Goal: Information Seeking & Learning: Learn about a topic

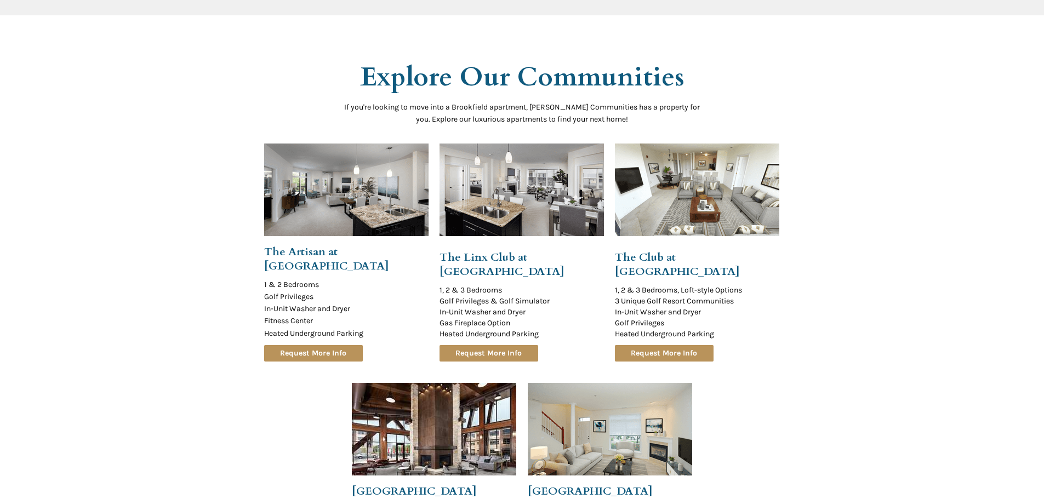
scroll to position [986, 0]
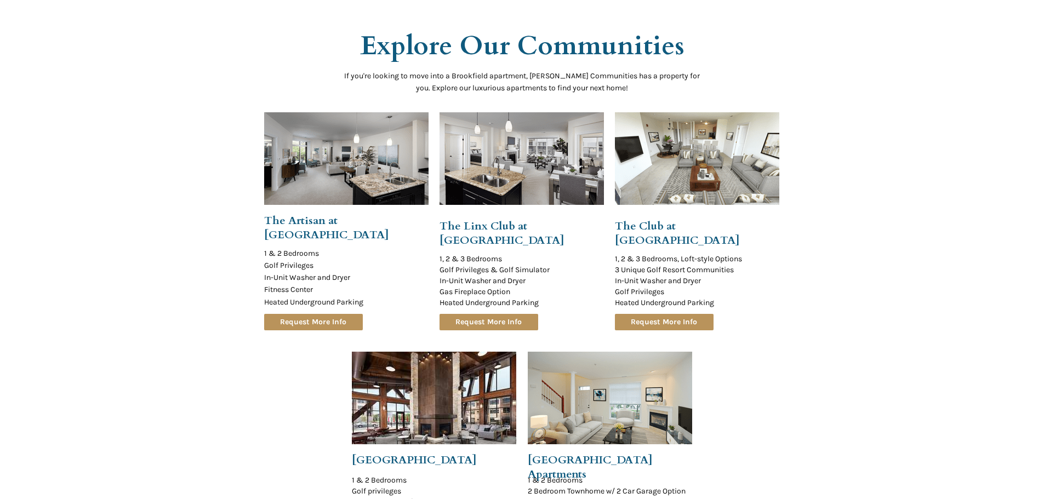
click at [182, 150] on div at bounding box center [522, 293] width 1044 height 585
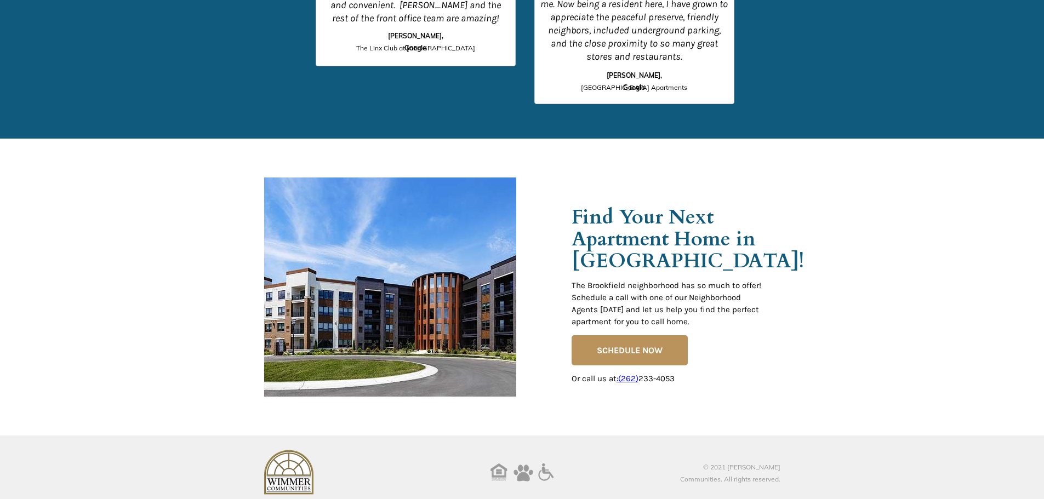
scroll to position [1709, 0]
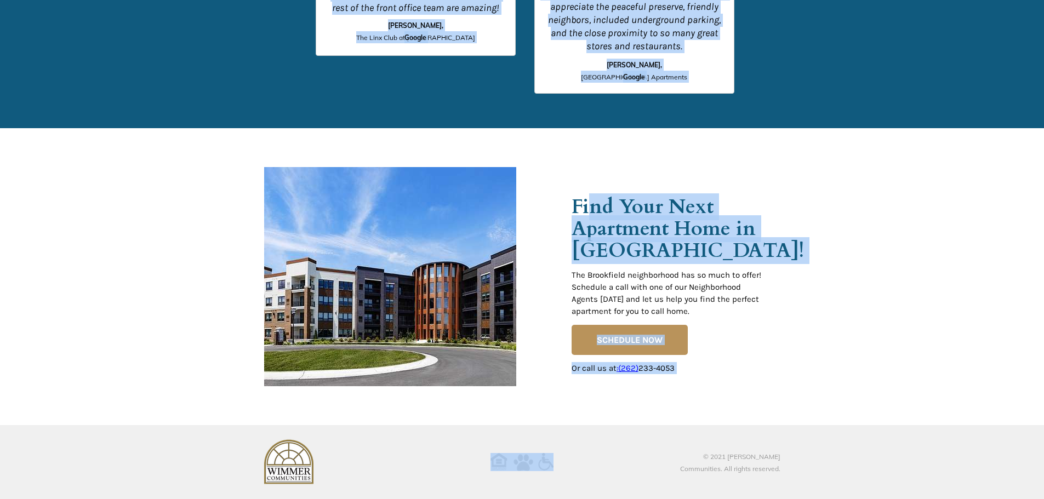
drag, startPoint x: 722, startPoint y: 302, endPoint x: 591, endPoint y: 199, distance: 166.6
click at [591, 199] on span "Find Your Next Apartment Home in [GEOGRAPHIC_DATA]!" at bounding box center [687, 228] width 232 height 71
drag, startPoint x: 578, startPoint y: 199, endPoint x: 842, endPoint y: 348, distance: 302.9
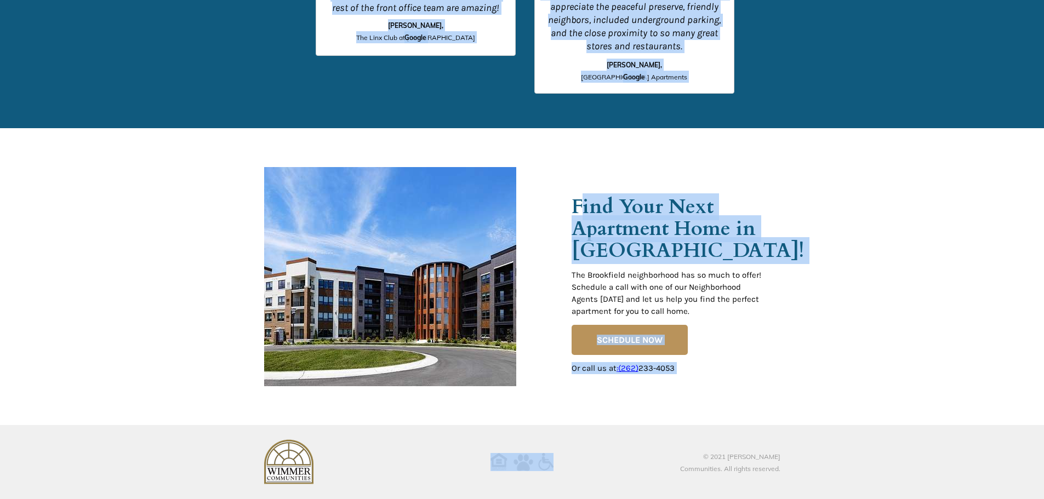
click at [842, 348] on div at bounding box center [522, 276] width 1044 height 297
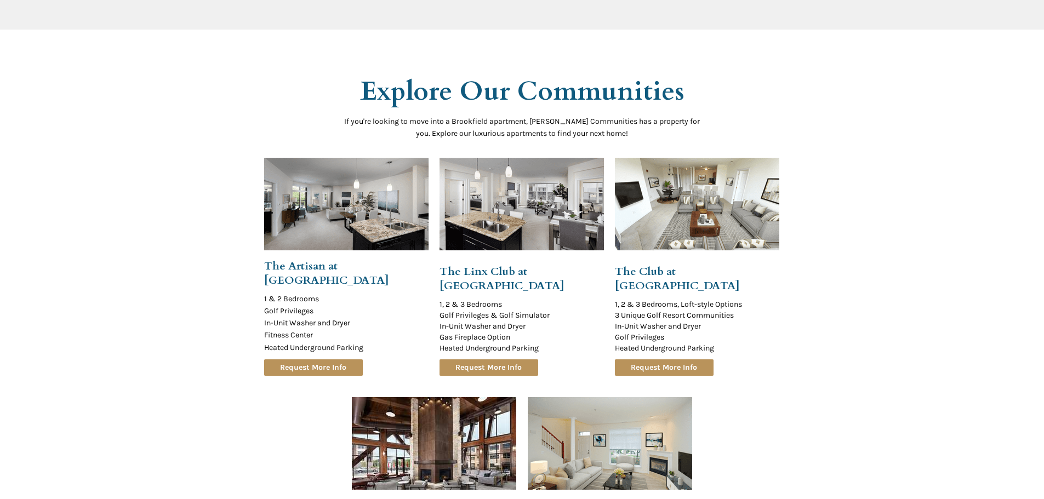
scroll to position [888, 0]
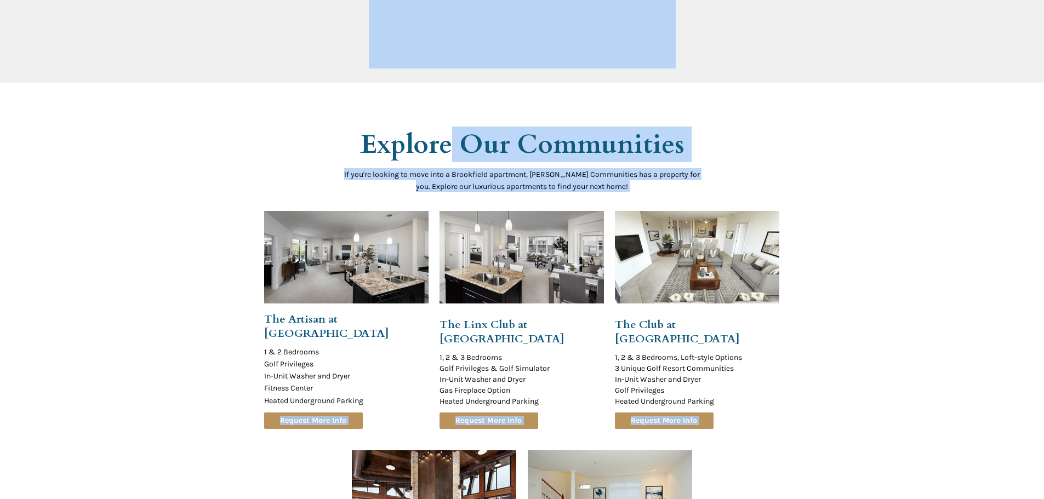
drag, startPoint x: 825, startPoint y: 358, endPoint x: 437, endPoint y: 131, distance: 449.6
click at [439, 131] on div "© 2021 [PERSON_NAME] Communities. All rights reserved. The [GEOGRAPHIC_DATA] ne…" at bounding box center [522, 216] width 1044 height 2208
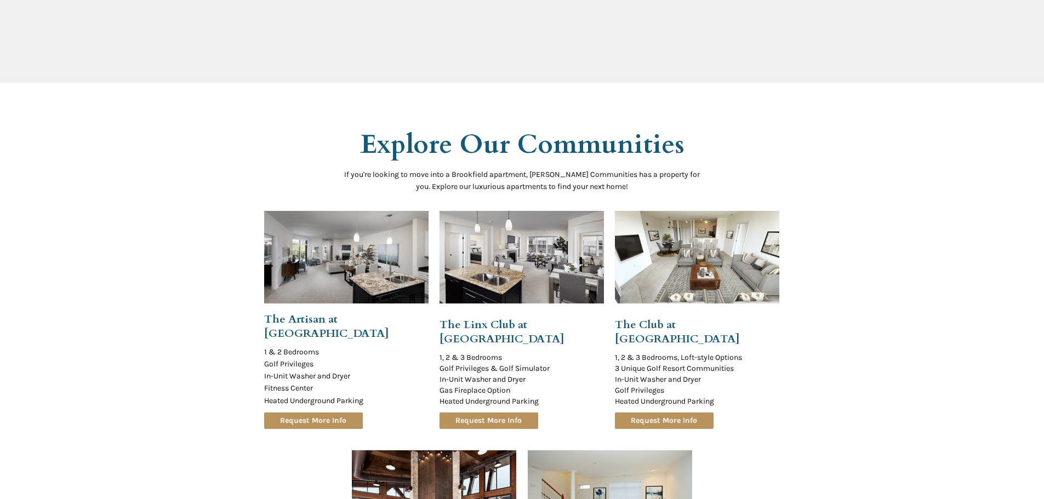
click at [363, 131] on span "Explore Our Communities" at bounding box center [522, 145] width 324 height 36
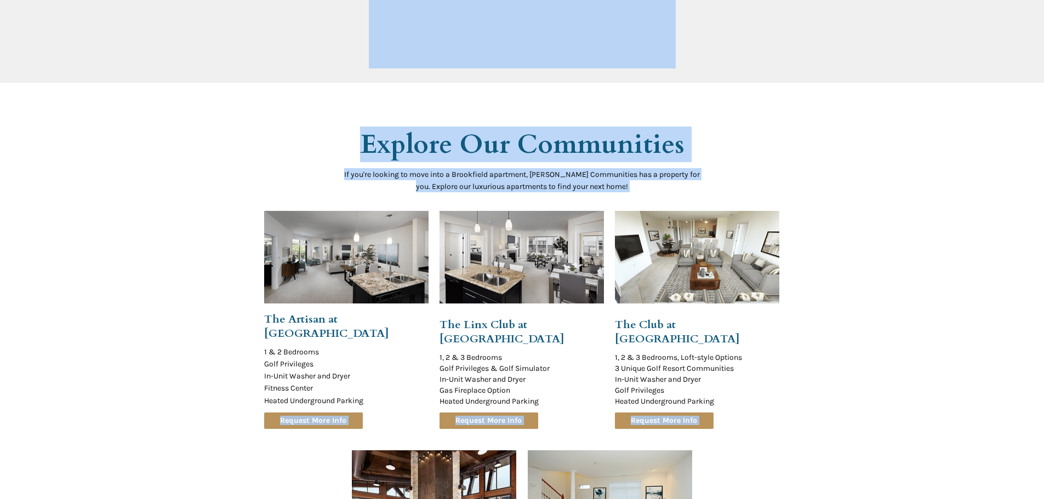
drag, startPoint x: 364, startPoint y: 137, endPoint x: 746, endPoint y: 185, distance: 384.9
click at [746, 185] on div "© 2021 [PERSON_NAME] Communities. All rights reserved. The [GEOGRAPHIC_DATA] ne…" at bounding box center [522, 216] width 1044 height 2208
click at [746, 185] on div at bounding box center [522, 391] width 516 height 585
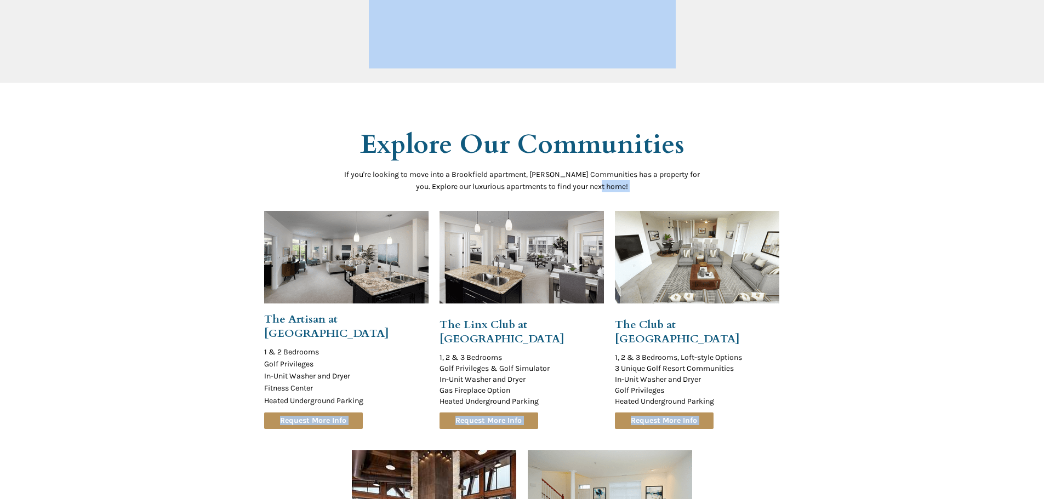
drag, startPoint x: 621, startPoint y: 186, endPoint x: 326, endPoint y: 128, distance: 300.3
click at [310, 129] on div "© 2021 [PERSON_NAME] Communities. All rights reserved. The [GEOGRAPHIC_DATA] ne…" at bounding box center [522, 216] width 1044 height 2208
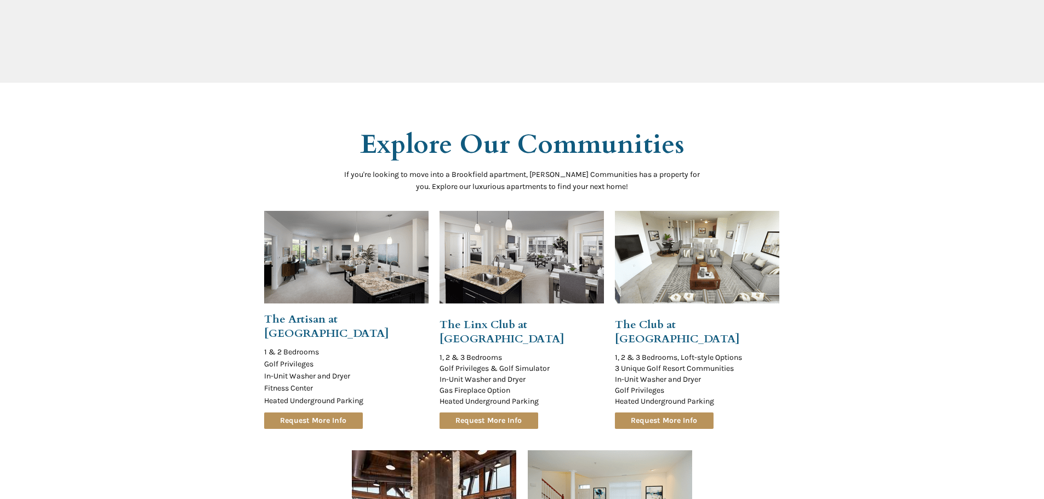
click at [365, 134] on span "Explore Our Communities" at bounding box center [522, 145] width 324 height 36
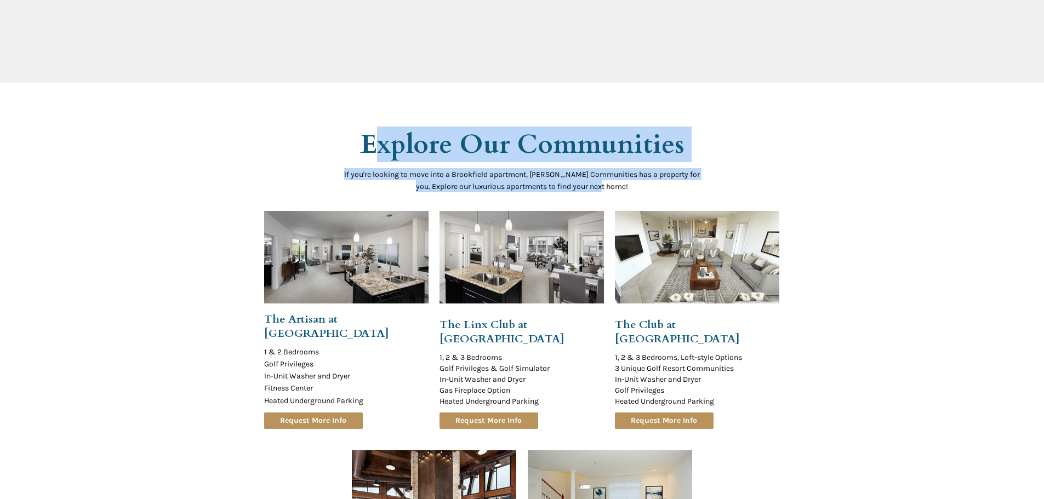
drag, startPoint x: 373, startPoint y: 140, endPoint x: 699, endPoint y: 181, distance: 328.0
click at [699, 181] on p "If you're looking to move into a Brookfield apartment, [PERSON_NAME] Communitie…" at bounding box center [522, 180] width 362 height 24
drag, startPoint x: 648, startPoint y: 192, endPoint x: 408, endPoint y: 136, distance: 246.8
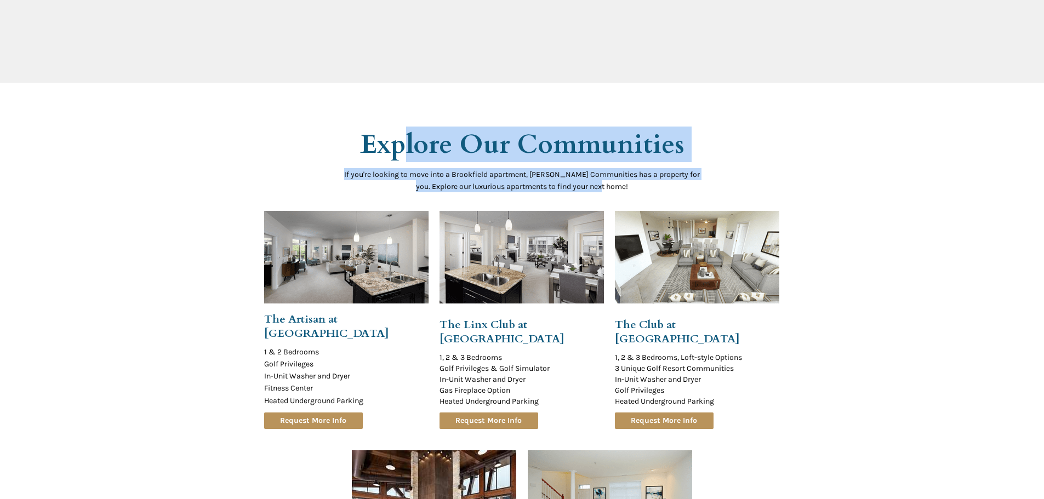
click at [408, 136] on span "Explore Our Communities" at bounding box center [522, 145] width 324 height 36
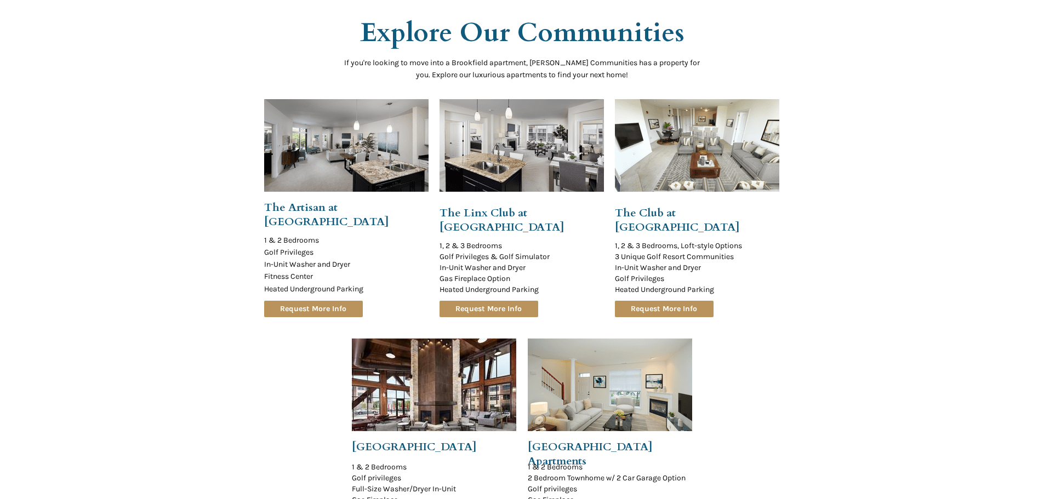
scroll to position [997, 0]
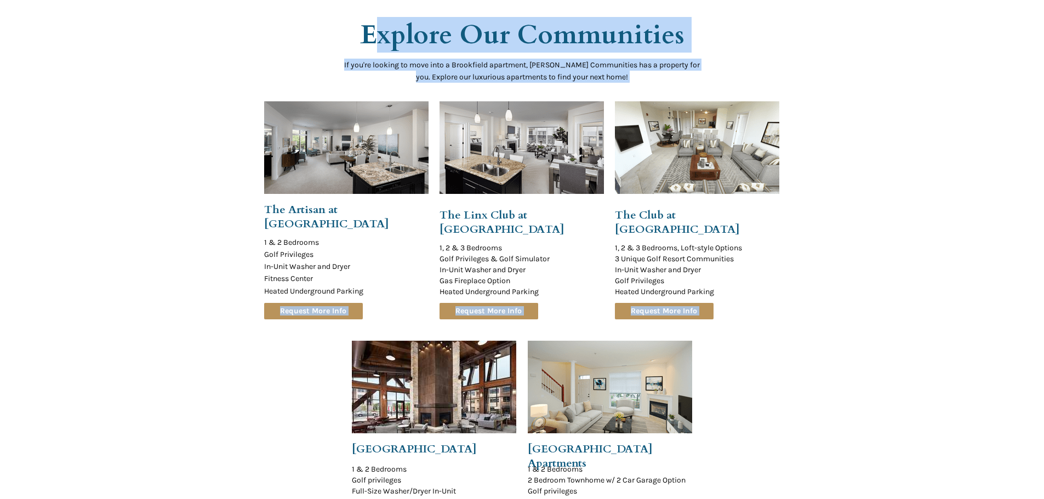
drag, startPoint x: 806, startPoint y: 390, endPoint x: 374, endPoint y: 43, distance: 554.6
click at [374, 43] on div "© 2021 [PERSON_NAME] Communities. All rights reserved. The [GEOGRAPHIC_DATA] ne…" at bounding box center [522, 107] width 1044 height 2208
click at [374, 43] on span "Explore Our Communities" at bounding box center [522, 35] width 324 height 36
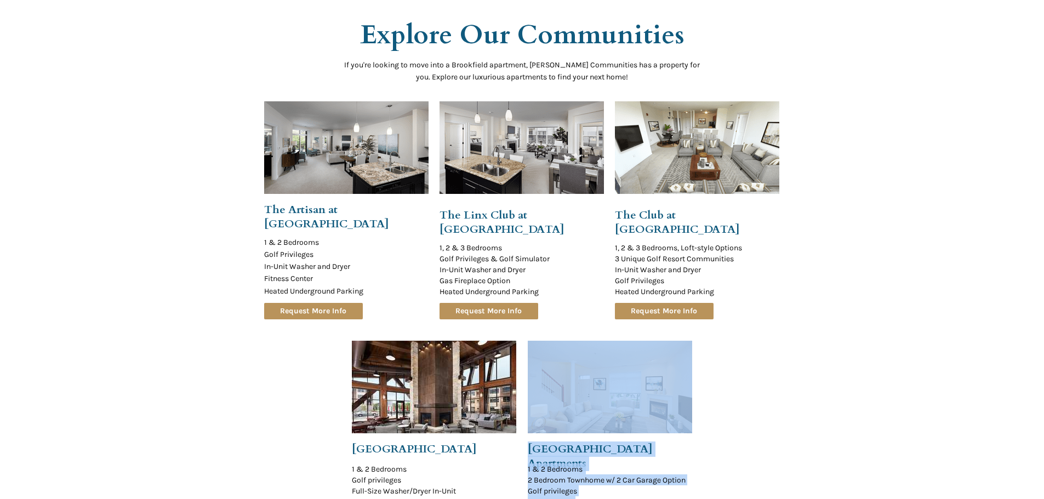
drag, startPoint x: 382, startPoint y: 45, endPoint x: 697, endPoint y: 349, distance: 437.8
click at [695, 350] on div "© 2021 [PERSON_NAME] Communities. All rights reserved. The [GEOGRAPHIC_DATA] ne…" at bounding box center [522, 107] width 1044 height 2208
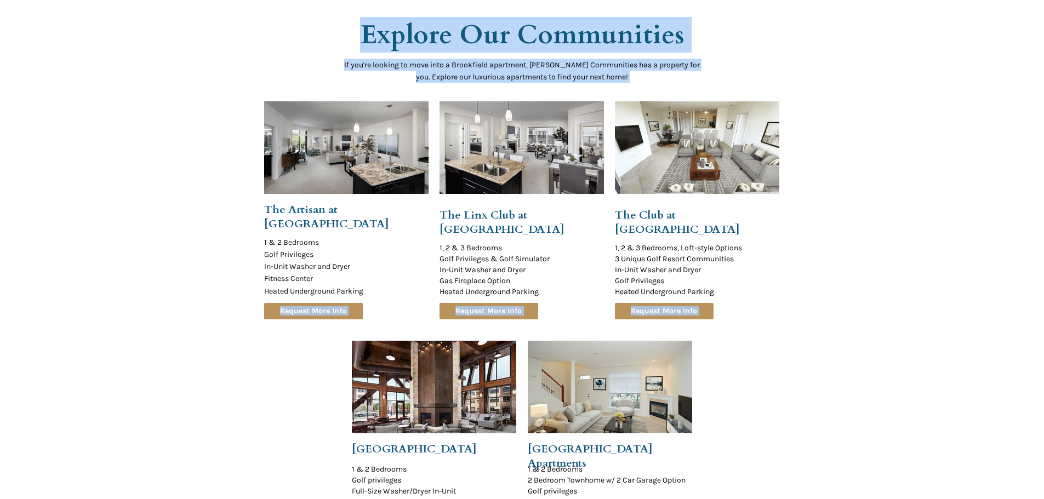
click at [780, 360] on div at bounding box center [522, 282] width 1044 height 585
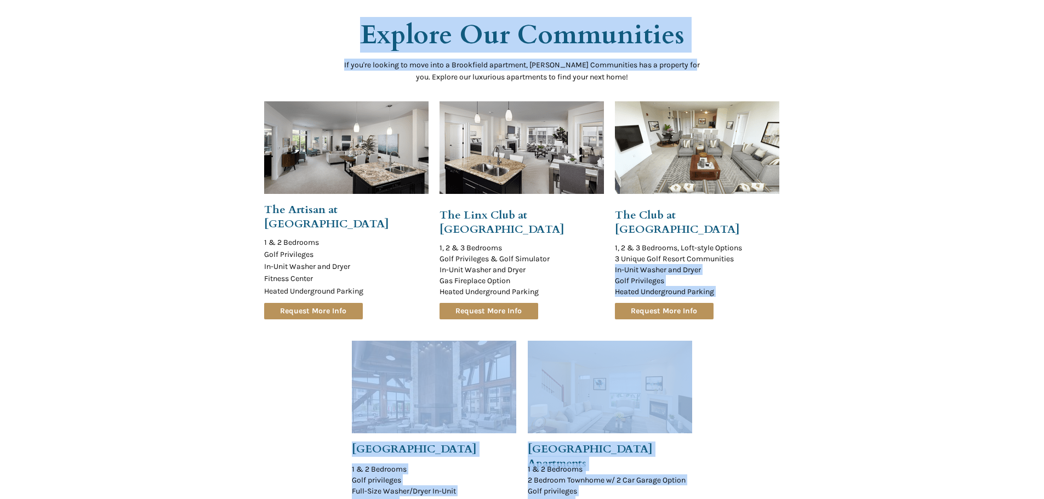
drag, startPoint x: 724, startPoint y: 271, endPoint x: 393, endPoint y: 73, distance: 385.5
click at [393, 73] on p "If you're looking to move into a Brookfield apartment, [PERSON_NAME] Communitie…" at bounding box center [522, 71] width 362 height 24
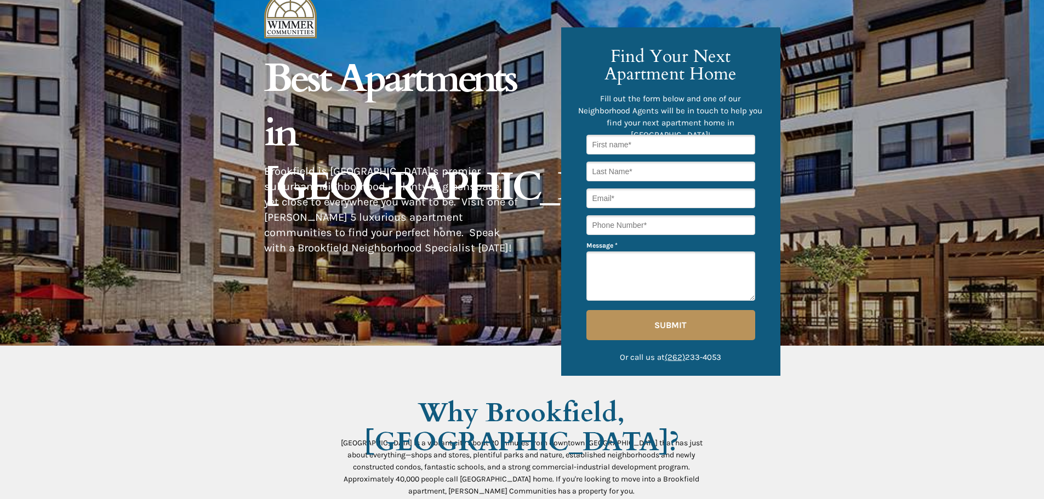
scroll to position [0, 0]
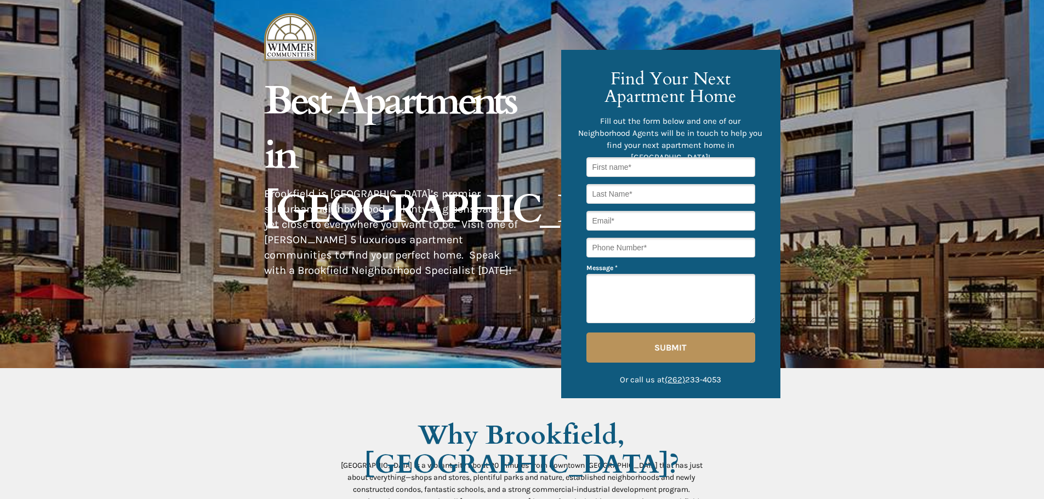
drag, startPoint x: 875, startPoint y: 276, endPoint x: 873, endPoint y: 262, distance: 14.3
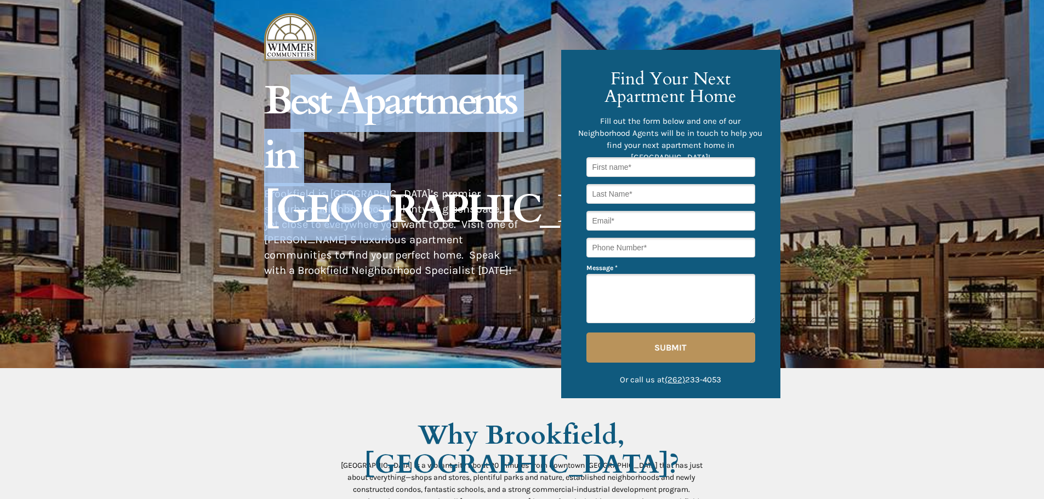
drag, startPoint x: 279, startPoint y: 119, endPoint x: 407, endPoint y: 174, distance: 139.1
click at [407, 174] on span "Best Apartments in [GEOGRAPHIC_DATA]" at bounding box center [468, 156] width 408 height 162
click at [408, 175] on span "Best Apartments in [GEOGRAPHIC_DATA]" at bounding box center [468, 156] width 408 height 162
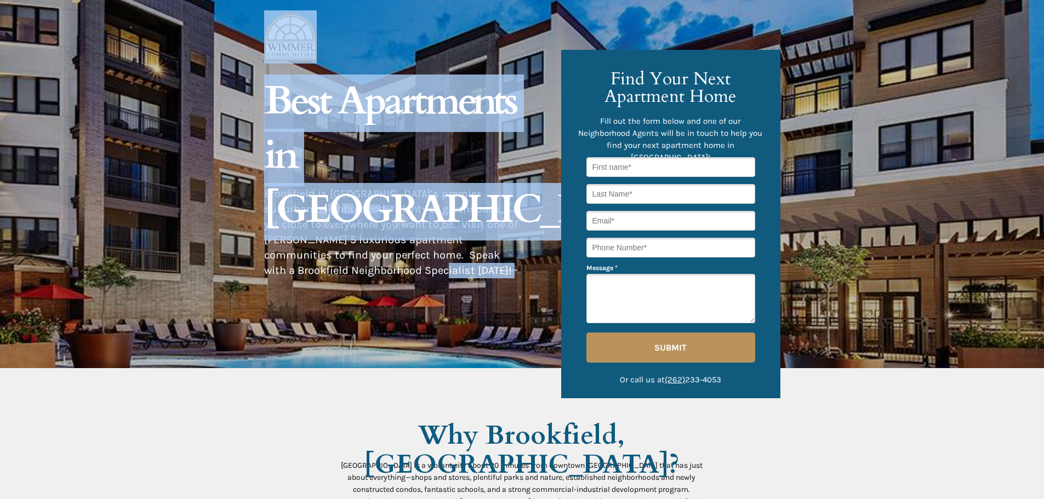
drag, startPoint x: 442, startPoint y: 270, endPoint x: 259, endPoint y: 105, distance: 246.7
click at [259, 105] on div at bounding box center [522, 184] width 1044 height 368
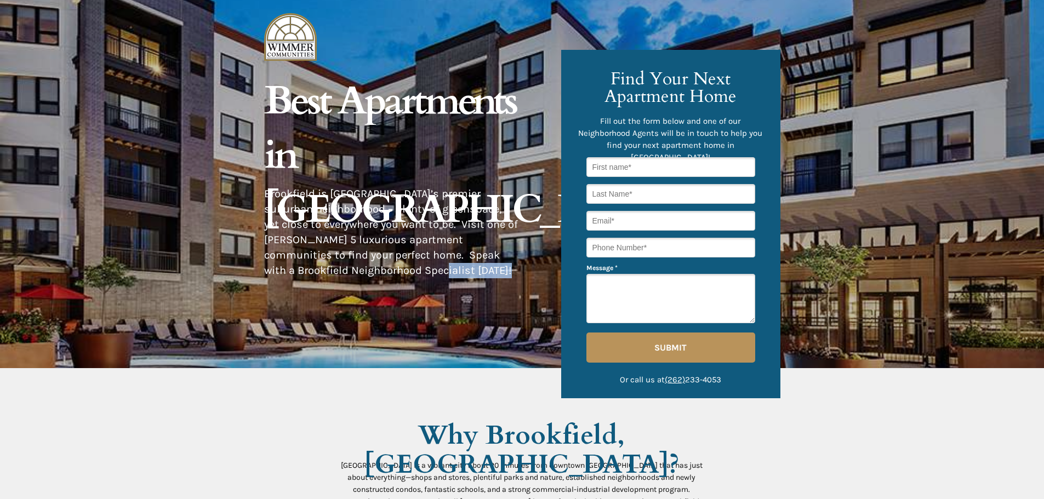
drag, startPoint x: 273, startPoint y: 93, endPoint x: 422, endPoint y: 268, distance: 230.1
click at [422, 0] on div "© 2021 [PERSON_NAME] Communities. All rights reserved. The [GEOGRAPHIC_DATA] ne…" at bounding box center [522, 0] width 516 height 0
click at [429, 269] on p "Brookfield is [GEOGRAPHIC_DATA]’s premier suburban neighborhood – plenty of gre…" at bounding box center [391, 232] width 254 height 92
drag, startPoint x: 424, startPoint y: 268, endPoint x: 279, endPoint y: 124, distance: 204.5
click at [279, 0] on div "© 2021 [PERSON_NAME] Communities. All rights reserved. The [GEOGRAPHIC_DATA] ne…" at bounding box center [522, 0] width 516 height 0
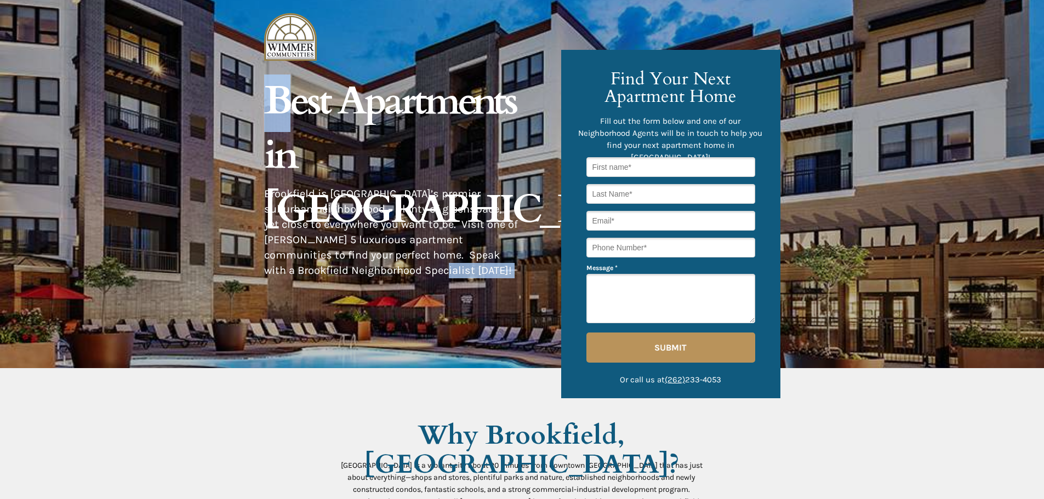
click at [281, 115] on span "Best Apartments in [GEOGRAPHIC_DATA]" at bounding box center [468, 156] width 408 height 162
drag, startPoint x: 289, startPoint y: 114, endPoint x: 424, endPoint y: 270, distance: 206.6
click at [424, 0] on div "© 2021 [PERSON_NAME] Communities. All rights reserved. The [GEOGRAPHIC_DATA] ne…" at bounding box center [522, 0] width 516 height 0
click at [424, 270] on p "Brookfield is [GEOGRAPHIC_DATA]’s premier suburban neighborhood – plenty of gre…" at bounding box center [391, 232] width 254 height 92
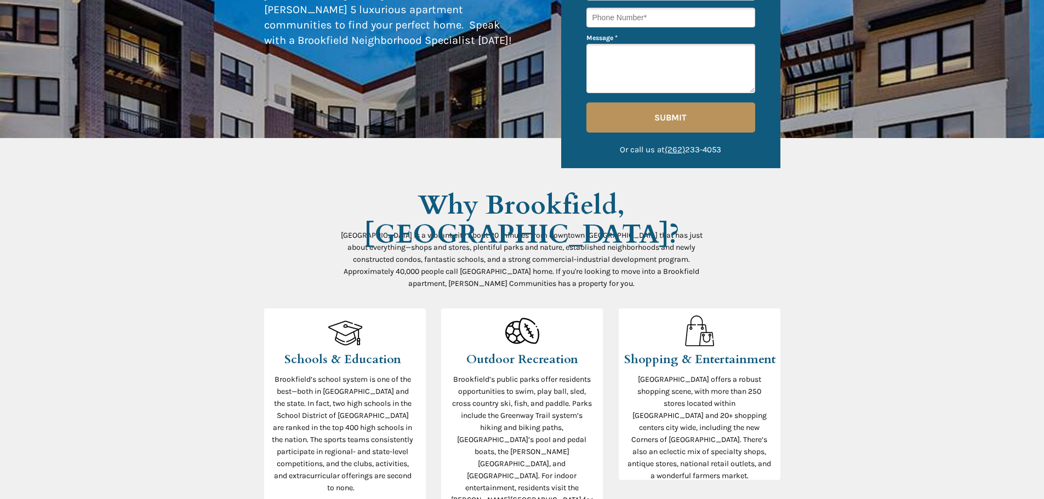
scroll to position [11, 0]
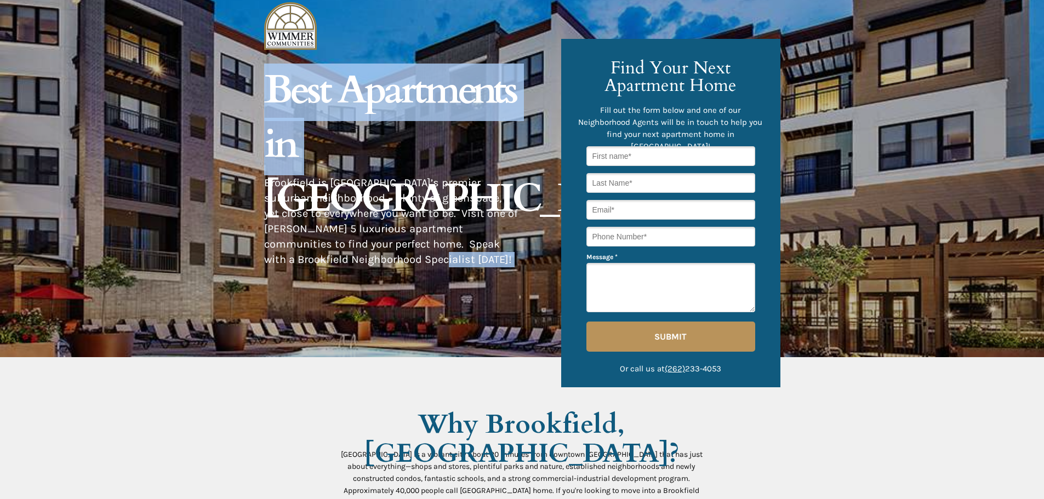
drag, startPoint x: 440, startPoint y: 260, endPoint x: 332, endPoint y: 172, distance: 139.5
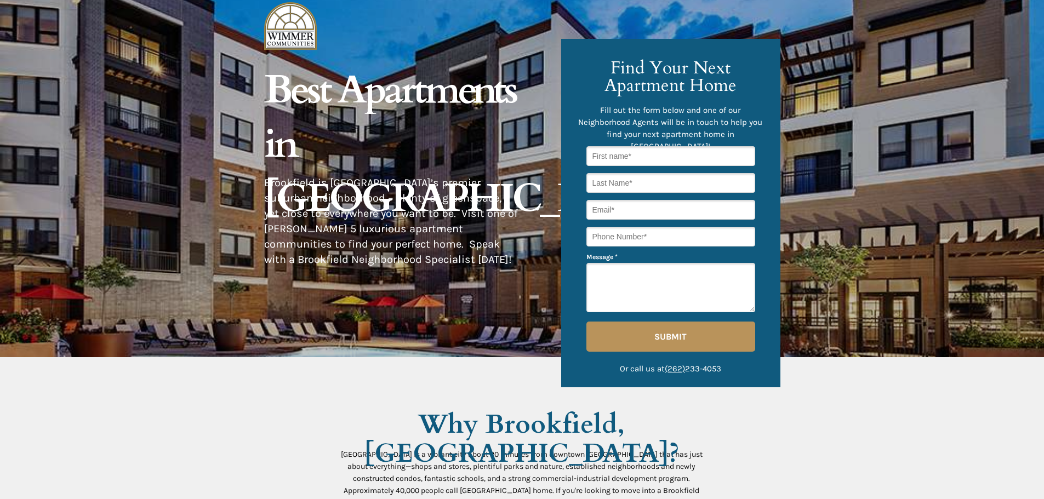
click at [403, 223] on span "Brookfield is [GEOGRAPHIC_DATA]’s premier suburban neighborhood – plenty of gre…" at bounding box center [391, 220] width 254 height 89
click at [409, 230] on span "Brookfield is [GEOGRAPHIC_DATA]’s premier suburban neighborhood – plenty of gre…" at bounding box center [391, 220] width 254 height 89
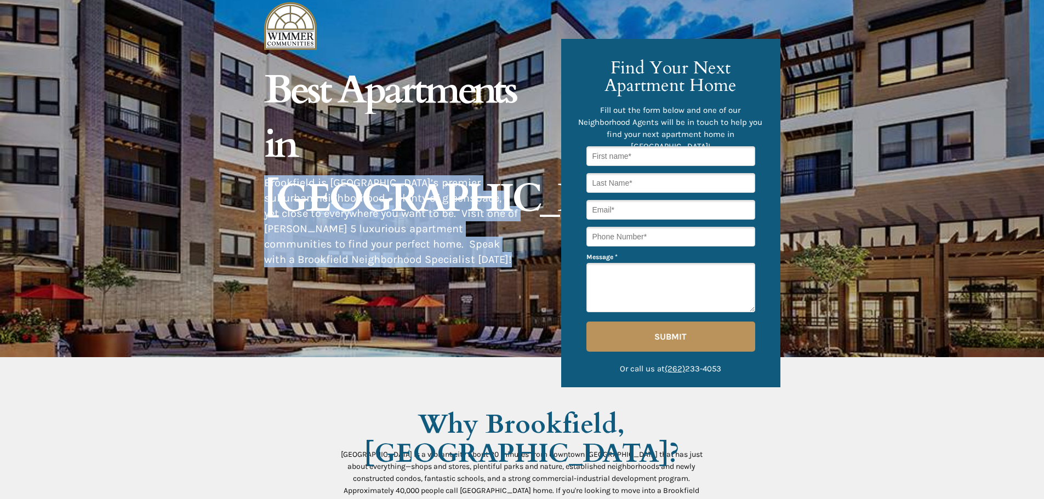
click at [409, 230] on span "Brookfield is [GEOGRAPHIC_DATA]’s premier suburban neighborhood – plenty of gre…" at bounding box center [391, 220] width 254 height 89
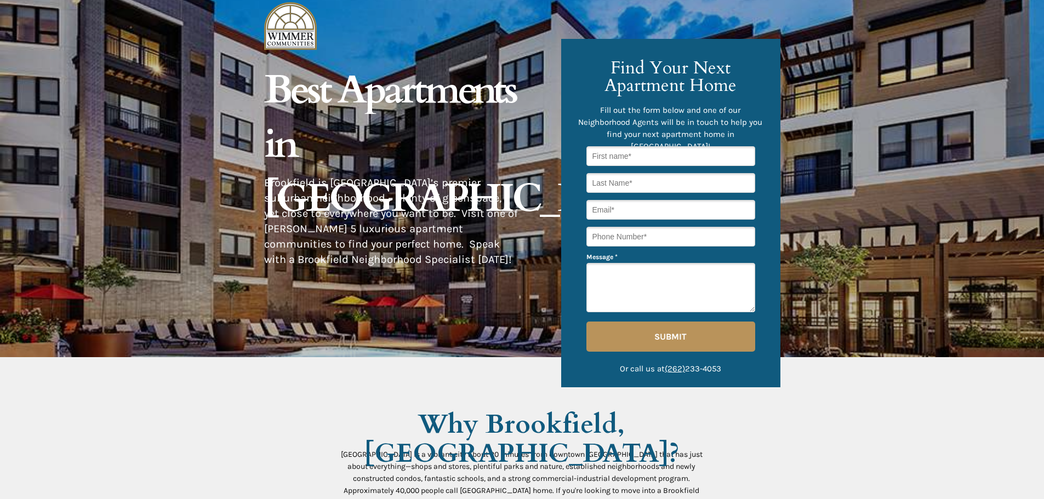
click at [477, 156] on h1 "Best Apartments in [GEOGRAPHIC_DATA]" at bounding box center [408, 148] width 288 height 163
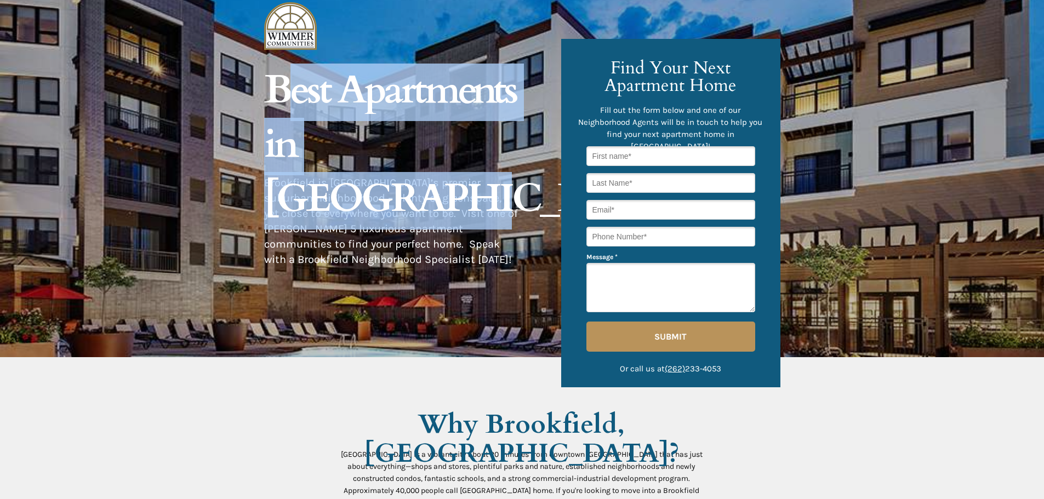
drag, startPoint x: 486, startPoint y: 142, endPoint x: 278, endPoint y: 105, distance: 211.6
click at [278, 105] on h1 "Best Apartments in [GEOGRAPHIC_DATA]" at bounding box center [408, 148] width 288 height 163
click at [278, 105] on span "Best Apartments in [GEOGRAPHIC_DATA]" at bounding box center [468, 145] width 408 height 162
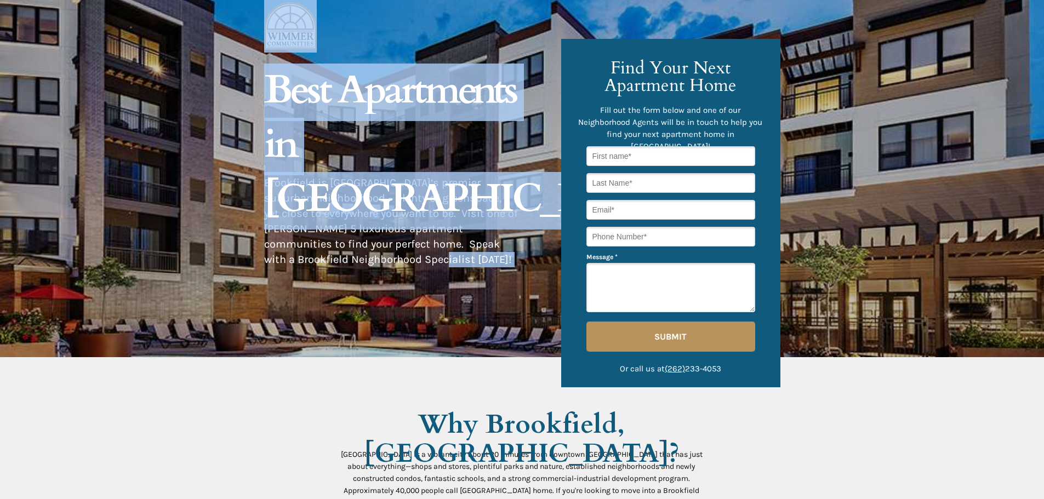
drag, startPoint x: 440, startPoint y: 264, endPoint x: 253, endPoint y: 88, distance: 257.4
click at [255, 87] on div at bounding box center [522, 173] width 1044 height 368
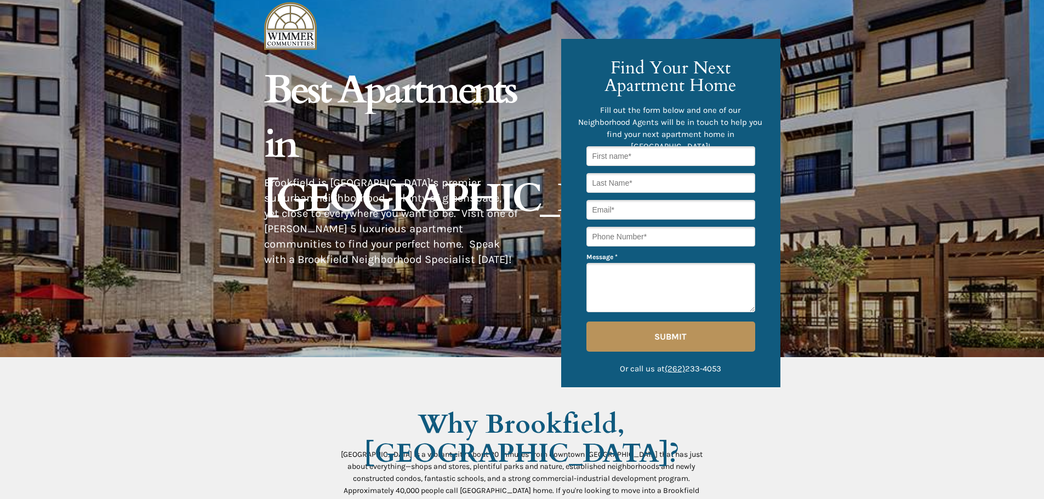
click at [268, 80] on span "Best Apartments in [GEOGRAPHIC_DATA]" at bounding box center [468, 145] width 408 height 162
drag, startPoint x: 272, startPoint y: 84, endPoint x: 433, endPoint y: 244, distance: 227.0
click at [439, 255] on p "Brookfield is [GEOGRAPHIC_DATA]’s premier suburban neighborhood – plenty of gre…" at bounding box center [391, 221] width 254 height 92
drag, startPoint x: 418, startPoint y: 245, endPoint x: 288, endPoint y: 98, distance: 197.2
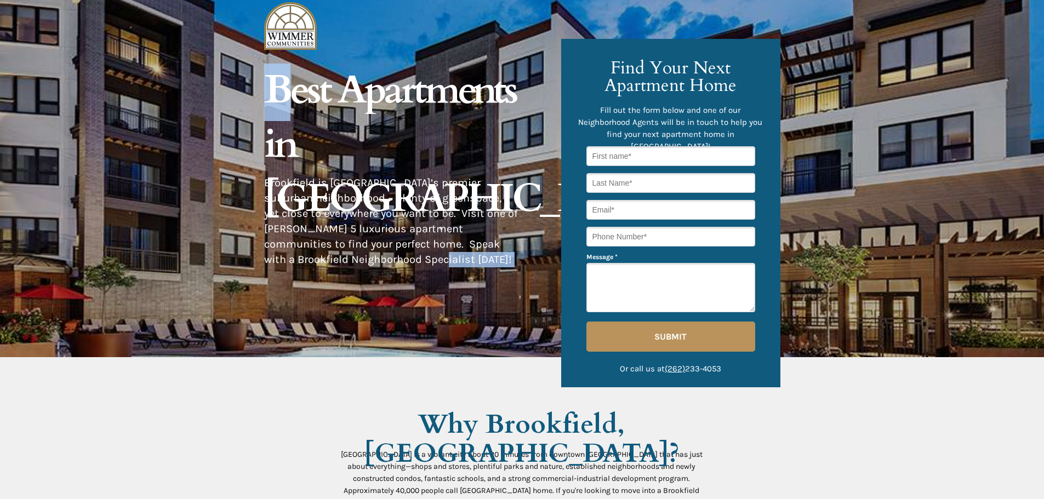
click at [287, 98] on span "Best Apartments in [GEOGRAPHIC_DATA]" at bounding box center [468, 145] width 408 height 162
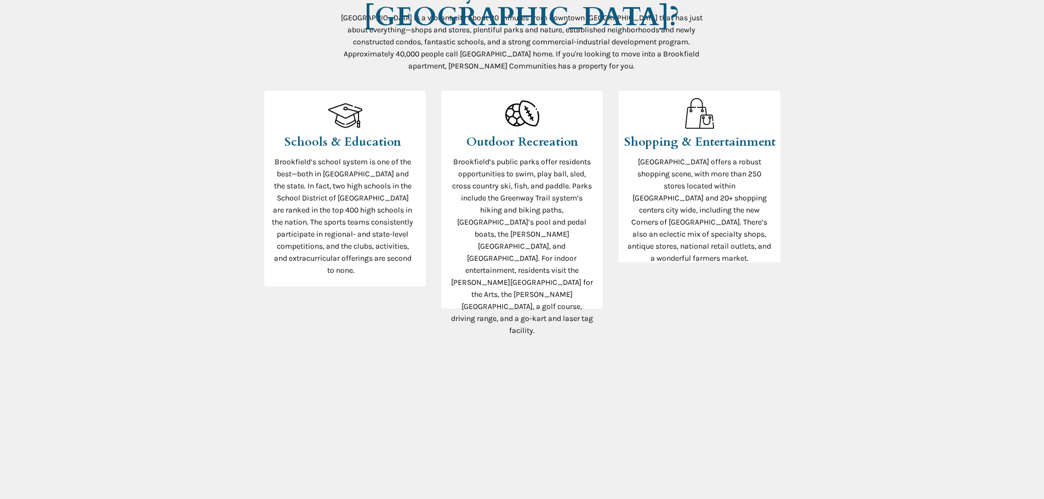
scroll to position [394, 0]
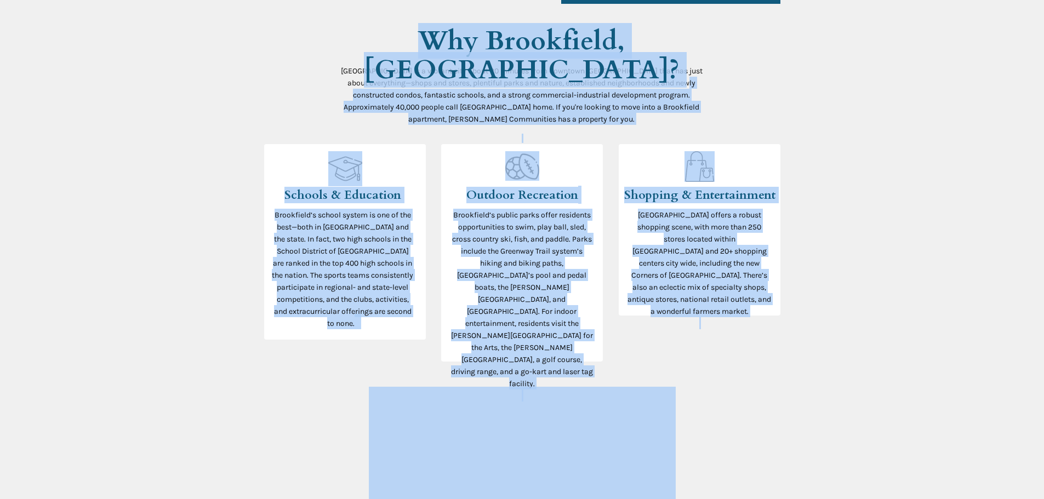
drag, startPoint x: 816, startPoint y: 331, endPoint x: 341, endPoint y: 96, distance: 530.2
click at [341, 95] on p "[GEOGRAPHIC_DATA] is a vibrant city about 20 minutes from downtown [GEOGRAPHIC_…" at bounding box center [522, 95] width 362 height 60
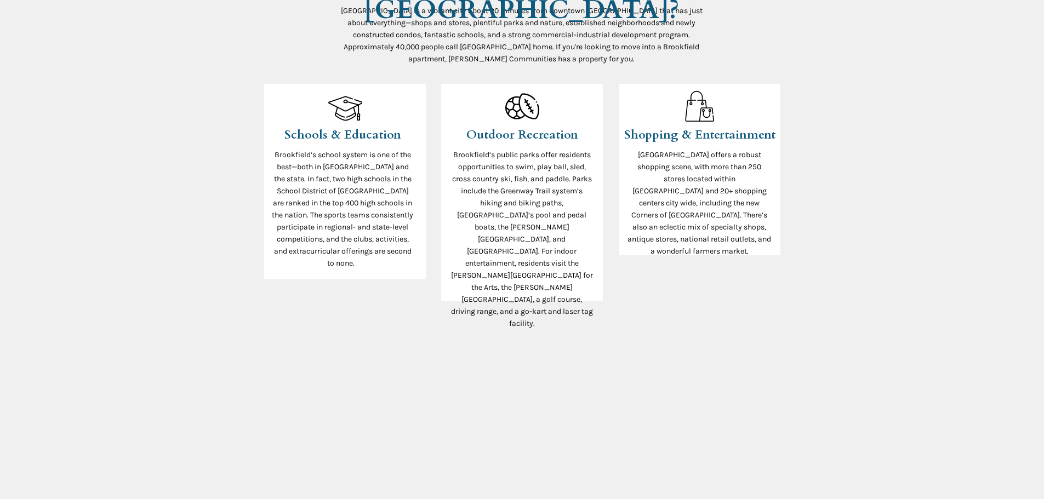
scroll to position [0, 0]
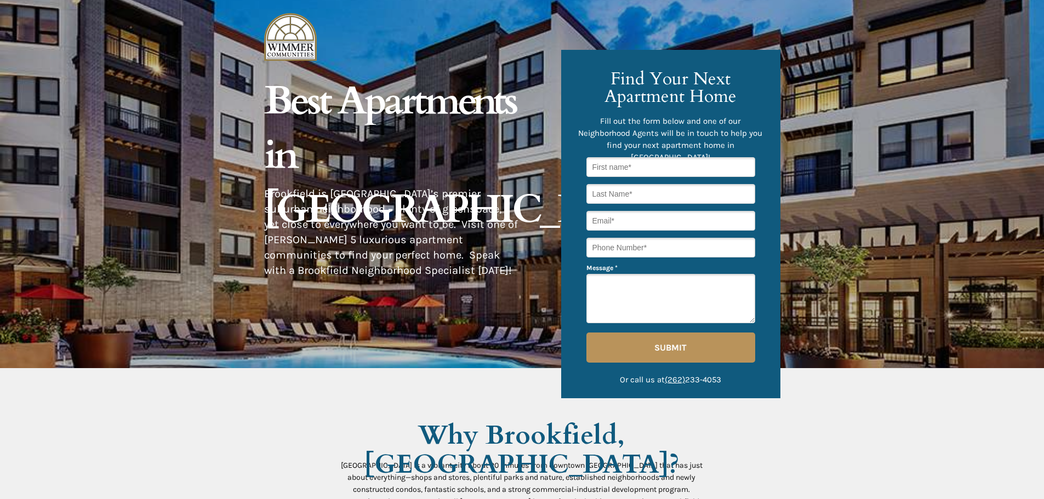
drag, startPoint x: 965, startPoint y: 233, endPoint x: 936, endPoint y: 165, distance: 73.9
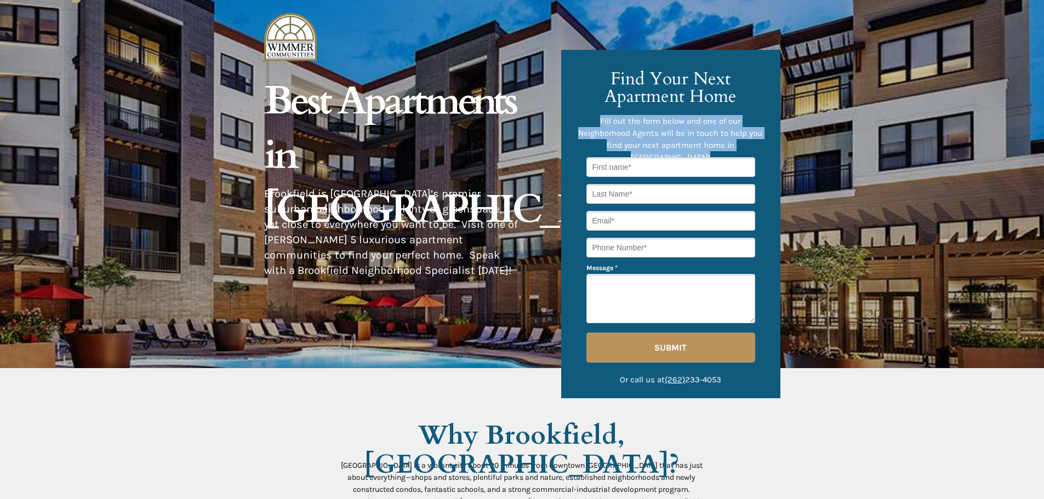
drag, startPoint x: 765, startPoint y: 149, endPoint x: 597, endPoint y: 76, distance: 183.5
click at [597, 76] on div "Fill out the form below and one of our Neighborhood Agents will be in touch to …" at bounding box center [670, 224] width 219 height 348
click at [597, 75] on h3 "Find Your Next Apartment Home" at bounding box center [670, 87] width 169 height 35
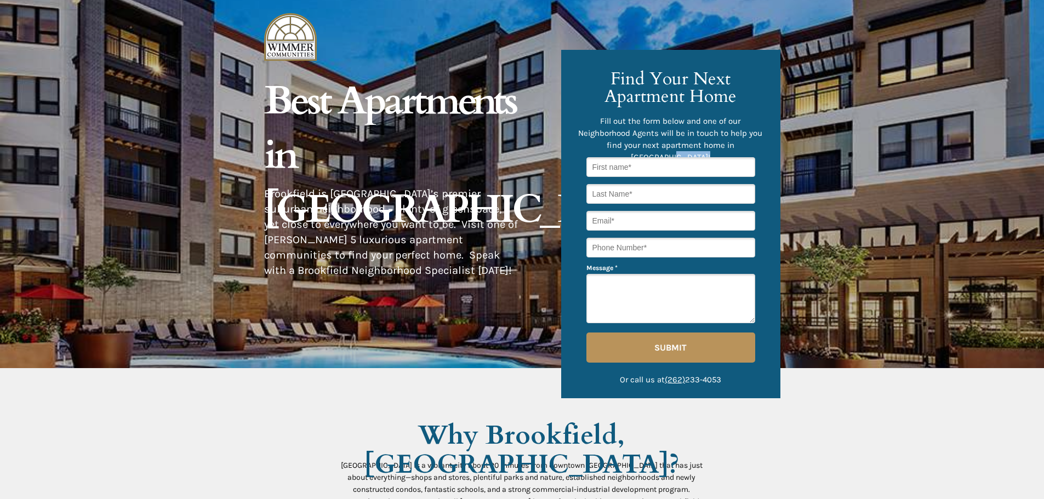
drag, startPoint x: 602, startPoint y: 74, endPoint x: 751, endPoint y: 150, distance: 167.1
click at [751, 150] on div "Fill out the form below and one of our Neighborhood Agents will be in touch to …" at bounding box center [670, 224] width 219 height 348
click at [752, 150] on span "Fill out the form below and one of our Neighborhood Agents will be in touch to …" at bounding box center [670, 139] width 184 height 46
drag, startPoint x: 757, startPoint y: 148, endPoint x: 607, endPoint y: 81, distance: 164.0
click at [606, 82] on div "Fill out the form below and one of our Neighborhood Agents will be in touch to …" at bounding box center [670, 224] width 219 height 348
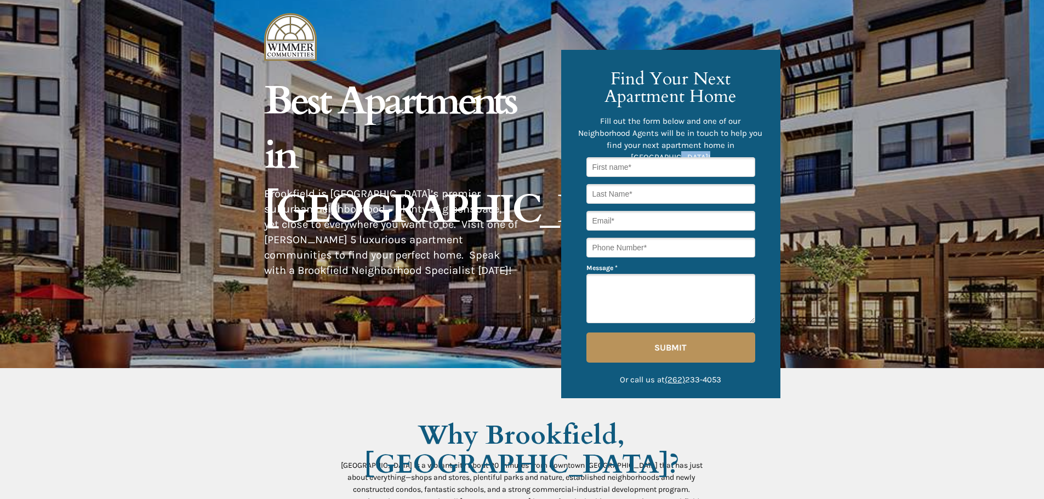
click at [610, 79] on h3 "Find Your Next Apartment Home" at bounding box center [670, 87] width 169 height 35
drag, startPoint x: 743, startPoint y: 144, endPoint x: 613, endPoint y: 81, distance: 144.1
click at [613, 81] on div "Fill out the form below and one of our Neighborhood Agents will be in touch to …" at bounding box center [670, 224] width 219 height 348
click at [613, 81] on span "Find Your Next Apartment Home" at bounding box center [670, 88] width 132 height 42
drag, startPoint x: 759, startPoint y: 147, endPoint x: 619, endPoint y: 76, distance: 157.3
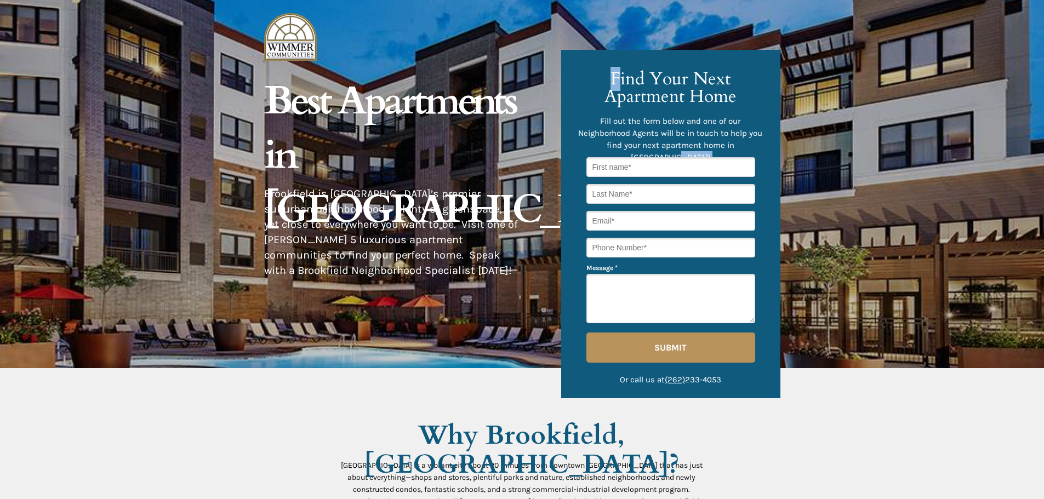
click at [619, 76] on div "Fill out the form below and one of our Neighborhood Agents will be in touch to …" at bounding box center [670, 224] width 219 height 348
click at [619, 75] on span "Find Your Next Apartment Home" at bounding box center [670, 88] width 132 height 42
drag, startPoint x: 618, startPoint y: 77, endPoint x: 750, endPoint y: 144, distance: 148.0
click at [750, 144] on div "Fill out the form below and one of our Neighborhood Agents will be in touch to …" at bounding box center [670, 224] width 219 height 348
click at [750, 144] on span "Fill out the form below and one of our Neighborhood Agents will be in touch to …" at bounding box center [670, 139] width 184 height 46
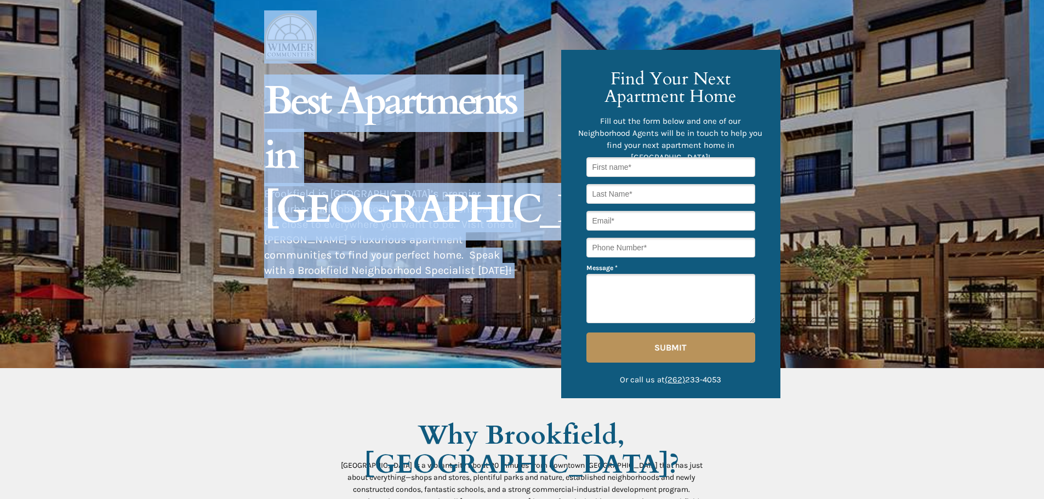
drag, startPoint x: 434, startPoint y: 275, endPoint x: 333, endPoint y: 214, distance: 118.5
click at [357, 213] on span "Brookfield is [GEOGRAPHIC_DATA]’s premier suburban neighborhood – plenty of gre…" at bounding box center [391, 231] width 254 height 89
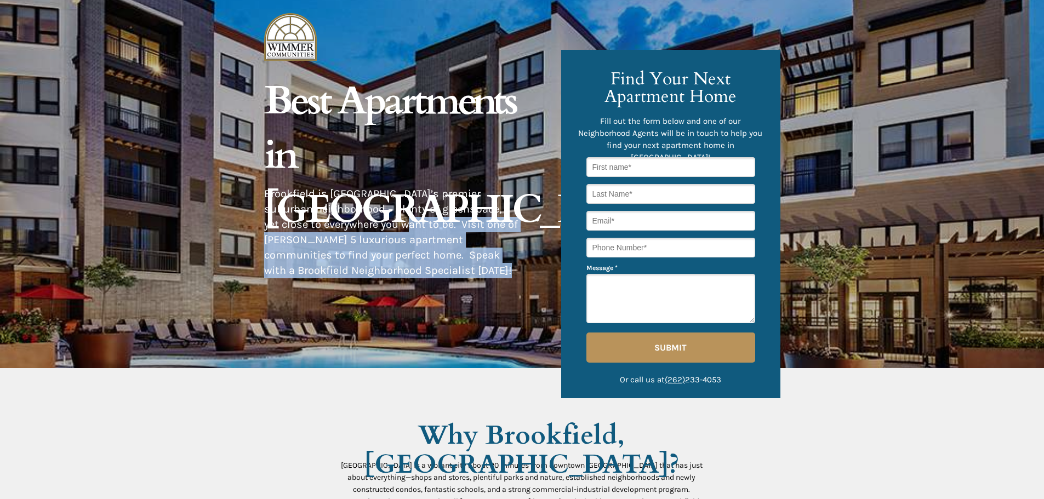
drag, startPoint x: 274, startPoint y: 94, endPoint x: 391, endPoint y: 230, distance: 179.5
click at [391, 0] on div "© 2021 [PERSON_NAME] Communities. All rights reserved. The [GEOGRAPHIC_DATA] ne…" at bounding box center [522, 0] width 516 height 0
click at [391, 230] on span "Brookfield is [GEOGRAPHIC_DATA]’s premier suburban neighborhood – plenty of gre…" at bounding box center [391, 231] width 254 height 89
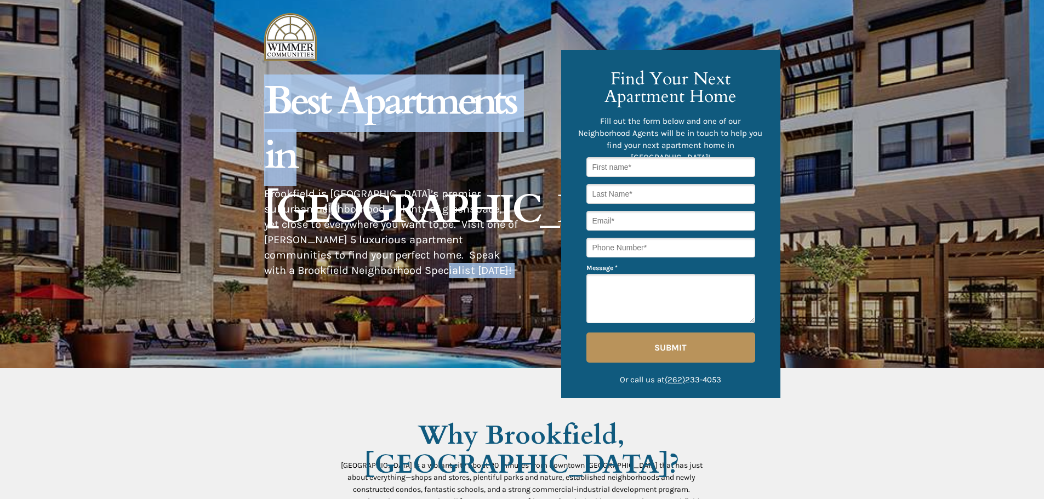
drag, startPoint x: 417, startPoint y: 260, endPoint x: 285, endPoint y: 139, distance: 179.5
click at [292, 0] on div "© 2021 [PERSON_NAME] Communities. All rights reserved. The [GEOGRAPHIC_DATA] ne…" at bounding box center [522, 0] width 516 height 0
click at [284, 136] on span "Best Apartments in [GEOGRAPHIC_DATA]" at bounding box center [468, 156] width 408 height 162
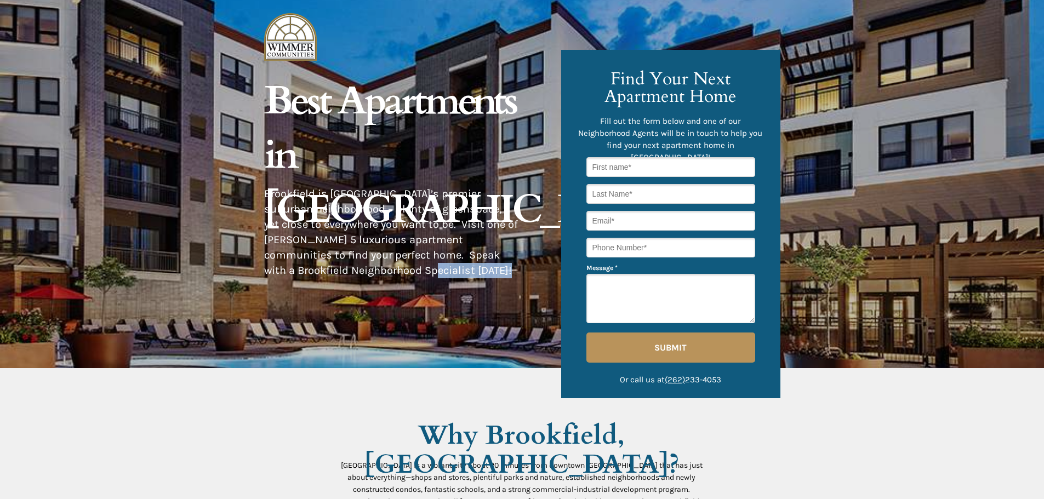
drag, startPoint x: 267, startPoint y: 106, endPoint x: 418, endPoint y: 272, distance: 224.2
click at [417, 0] on div "© 2021 [PERSON_NAME] Communities. All rights reserved. The [GEOGRAPHIC_DATA] ne…" at bounding box center [522, 0] width 516 height 0
click at [418, 272] on span "Brookfield is [GEOGRAPHIC_DATA]’s premier suburban neighborhood – plenty of gre…" at bounding box center [391, 231] width 254 height 89
drag, startPoint x: 413, startPoint y: 253, endPoint x: 278, endPoint y: 100, distance: 204.2
click at [278, 0] on div "© 2021 [PERSON_NAME] Communities. All rights reserved. The [GEOGRAPHIC_DATA] ne…" at bounding box center [522, 0] width 516 height 0
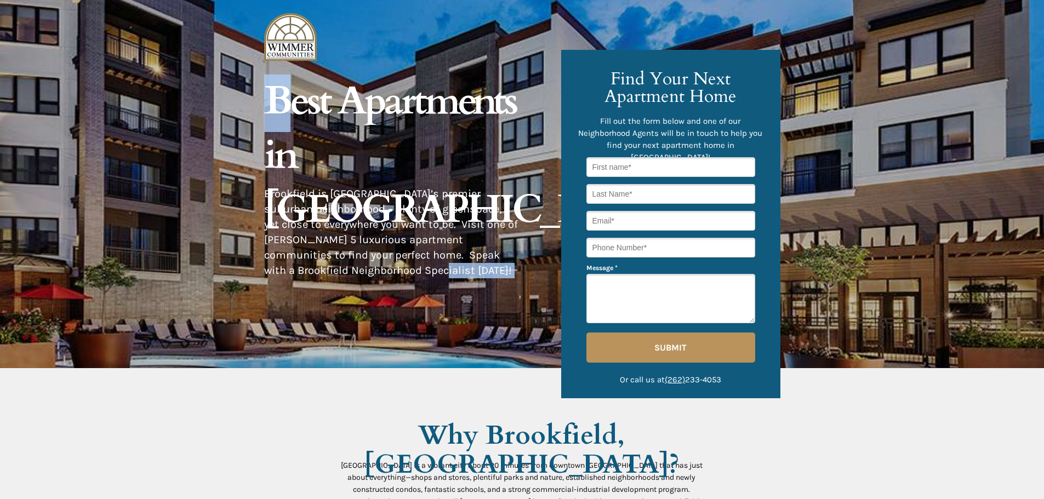
click at [278, 100] on span "Best Apartments in [GEOGRAPHIC_DATA]" at bounding box center [468, 156] width 408 height 162
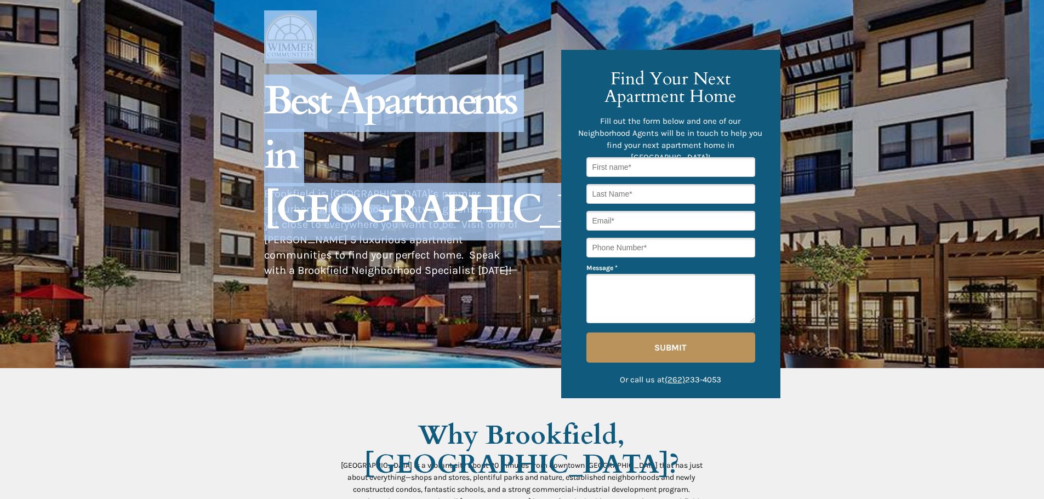
drag, startPoint x: 275, startPoint y: 98, endPoint x: 476, endPoint y: 304, distance: 287.1
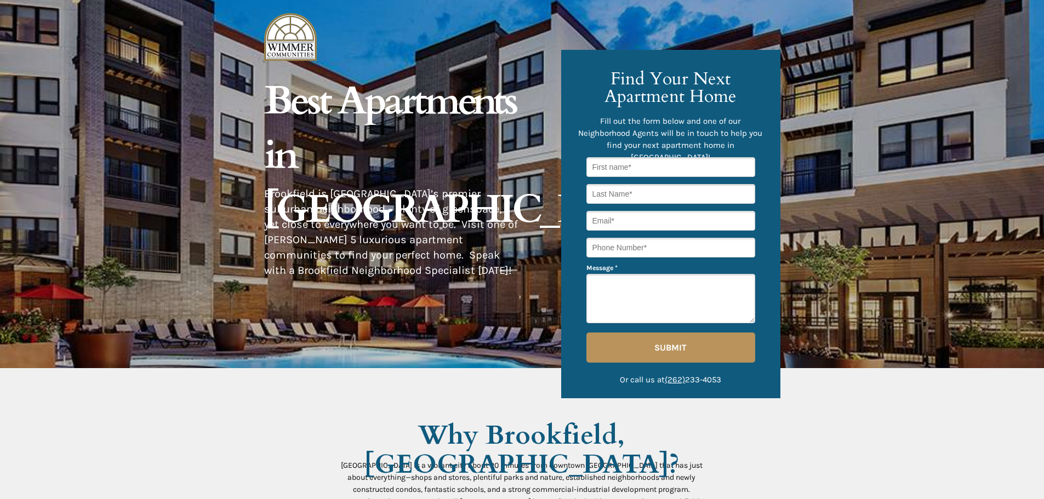
click at [448, 276] on p "Brookfield is [GEOGRAPHIC_DATA]’s premier suburban neighborhood – plenty of gre…" at bounding box center [391, 232] width 254 height 92
drag, startPoint x: 405, startPoint y: 242, endPoint x: 291, endPoint y: 110, distance: 174.5
click at [291, 0] on div "© 2021 [PERSON_NAME] Communities. All rights reserved. The [GEOGRAPHIC_DATA] ne…" at bounding box center [522, 0] width 516 height 0
click at [296, 113] on span "Best Apartments in [GEOGRAPHIC_DATA]" at bounding box center [468, 156] width 408 height 162
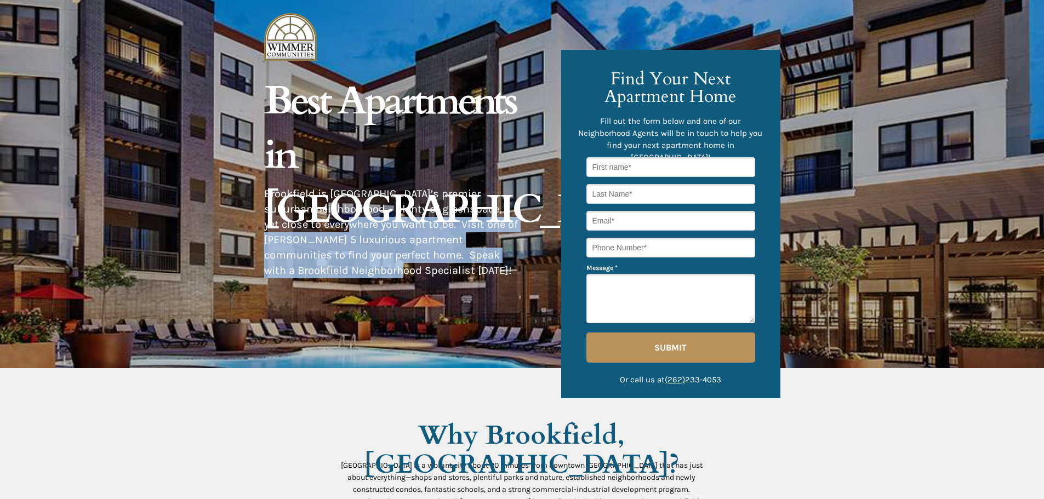
drag, startPoint x: 377, startPoint y: 260, endPoint x: 331, endPoint y: 218, distance: 62.8
click at [331, 218] on p "Brookfield is [GEOGRAPHIC_DATA]’s premier suburban neighborhood – plenty of gre…" at bounding box center [391, 232] width 254 height 92
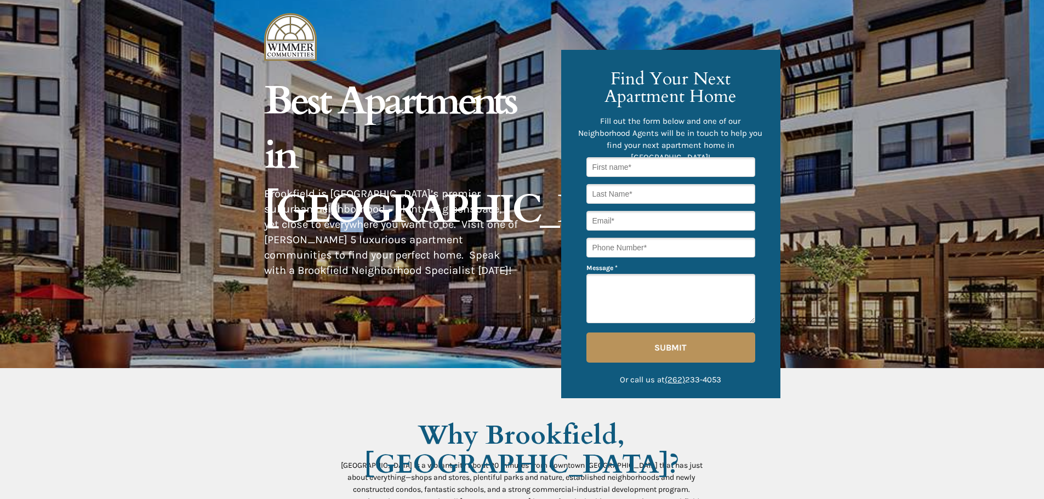
click at [331, 218] on p "Brookfield is [GEOGRAPHIC_DATA]’s premier suburban neighborhood – plenty of gre…" at bounding box center [391, 232] width 254 height 92
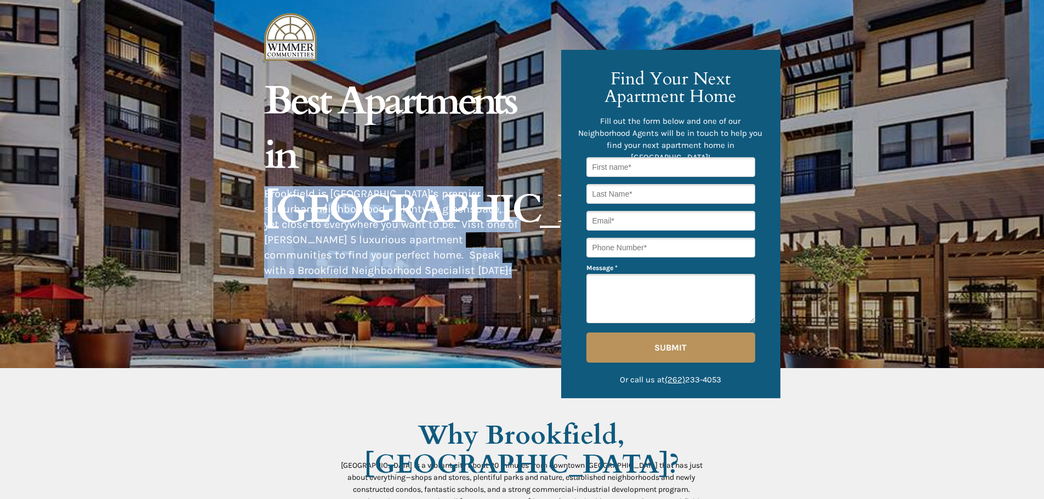
click at [331, 218] on p "Brookfield is [GEOGRAPHIC_DATA]’s premier suburban neighborhood – plenty of gre…" at bounding box center [391, 232] width 254 height 92
click at [338, 219] on span "Brookfield is [GEOGRAPHIC_DATA]’s premier suburban neighborhood – plenty of gre…" at bounding box center [391, 231] width 254 height 89
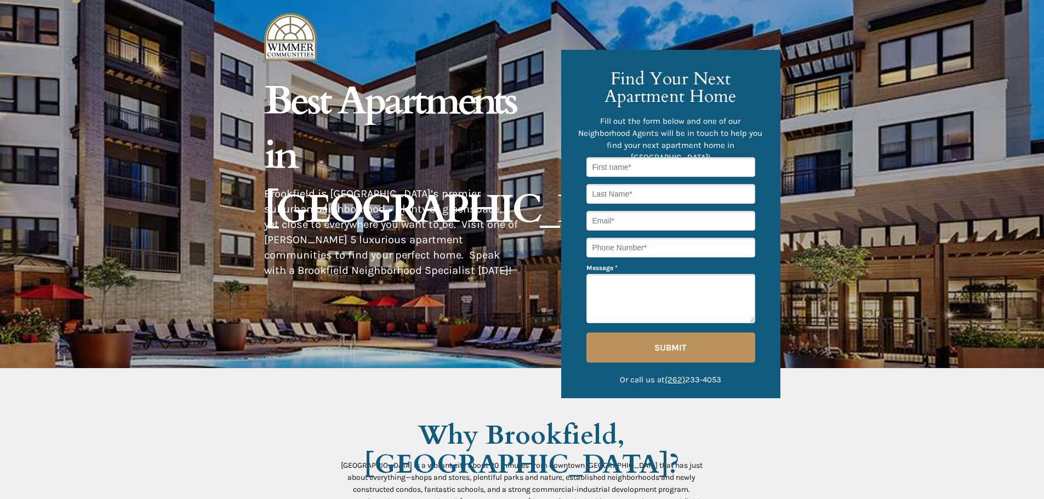
click at [338, 219] on span "Brookfield is [GEOGRAPHIC_DATA]’s premier suburban neighborhood – plenty of gre…" at bounding box center [391, 231] width 254 height 89
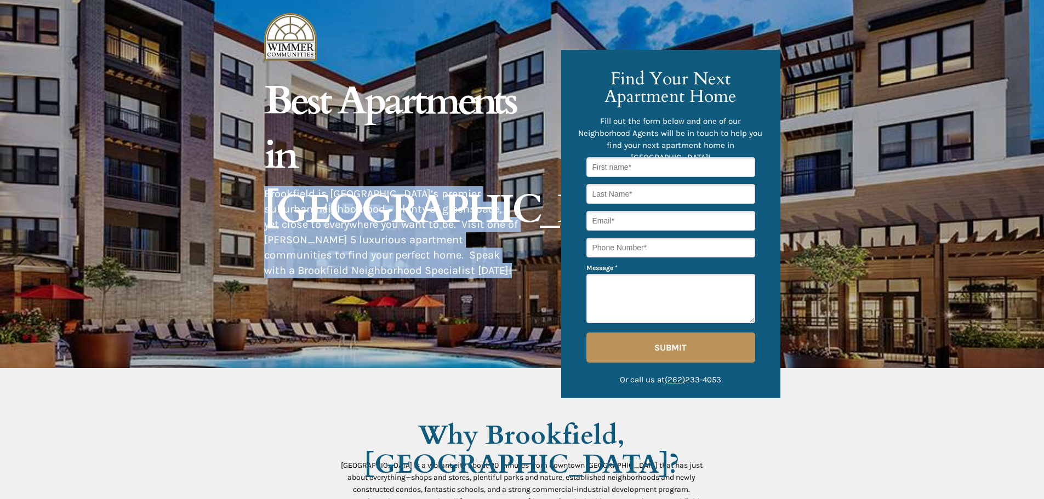
click at [338, 219] on span "Brookfield is [GEOGRAPHIC_DATA]’s premier suburban neighborhood – plenty of gre…" at bounding box center [391, 231] width 254 height 89
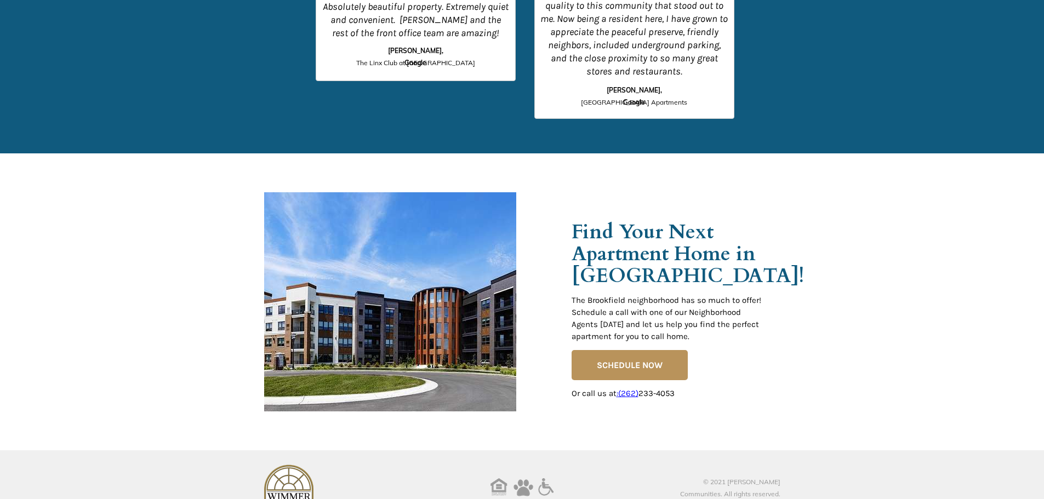
scroll to position [1709, 0]
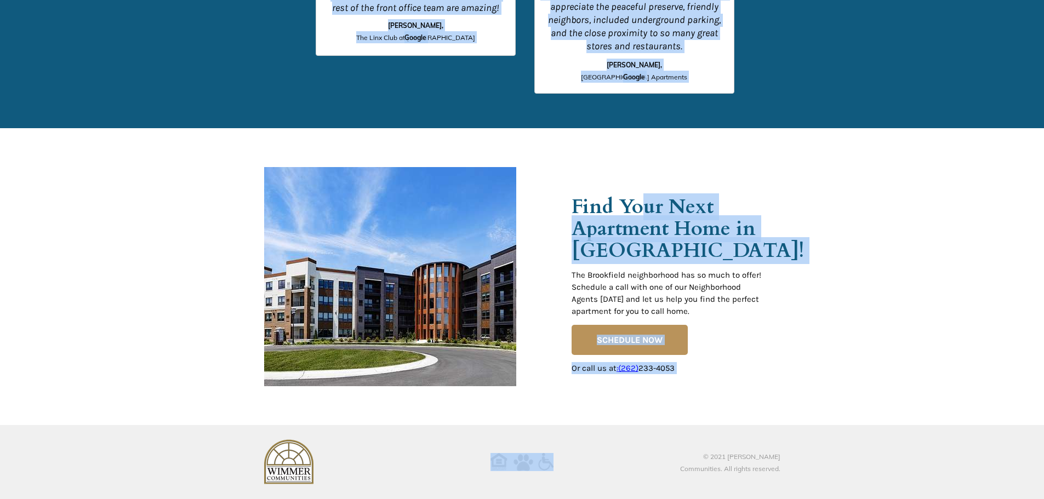
drag, startPoint x: 671, startPoint y: 235, endPoint x: 643, endPoint y: 201, distance: 44.3
click at [725, 233] on span "Find Your Next Apartment Home in [GEOGRAPHIC_DATA]!" at bounding box center [687, 228] width 232 height 71
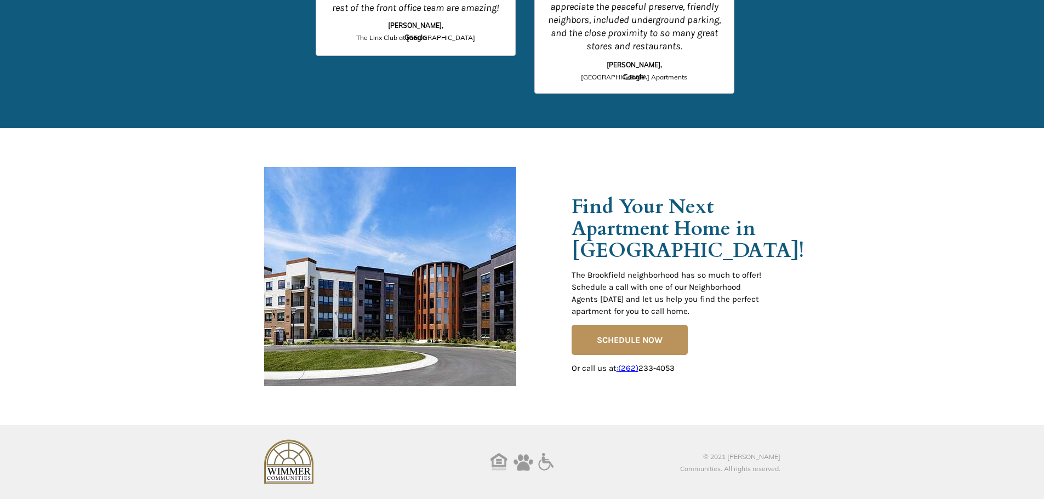
drag, startPoint x: 738, startPoint y: 346, endPoint x: 619, endPoint y: 193, distance: 194.0
click at [619, 193] on div at bounding box center [522, 276] width 516 height 297
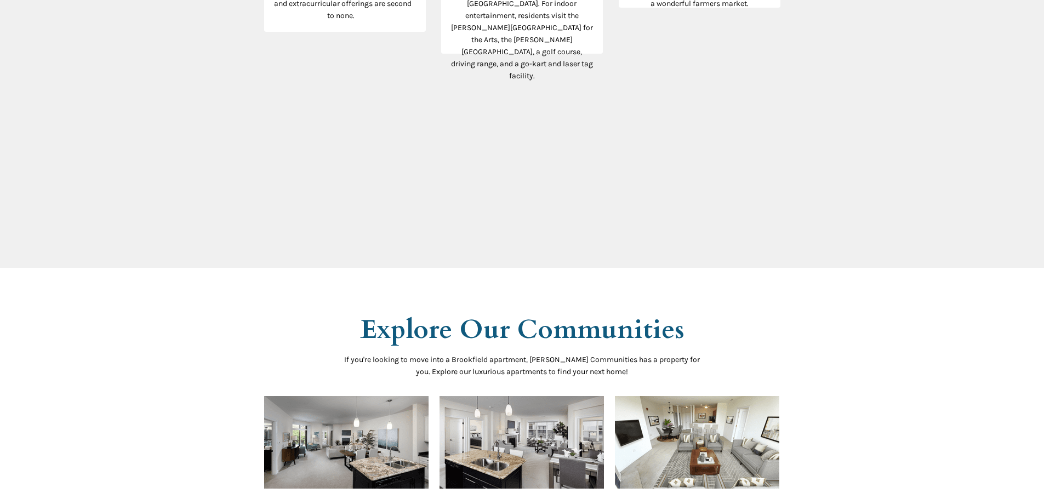
scroll to position [108, 0]
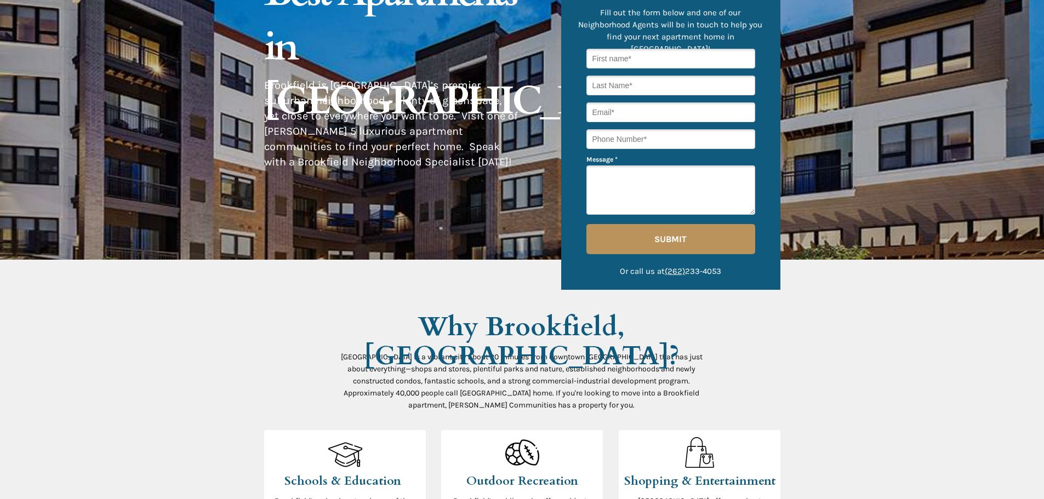
drag, startPoint x: 833, startPoint y: 294, endPoint x: 843, endPoint y: 241, distance: 54.1
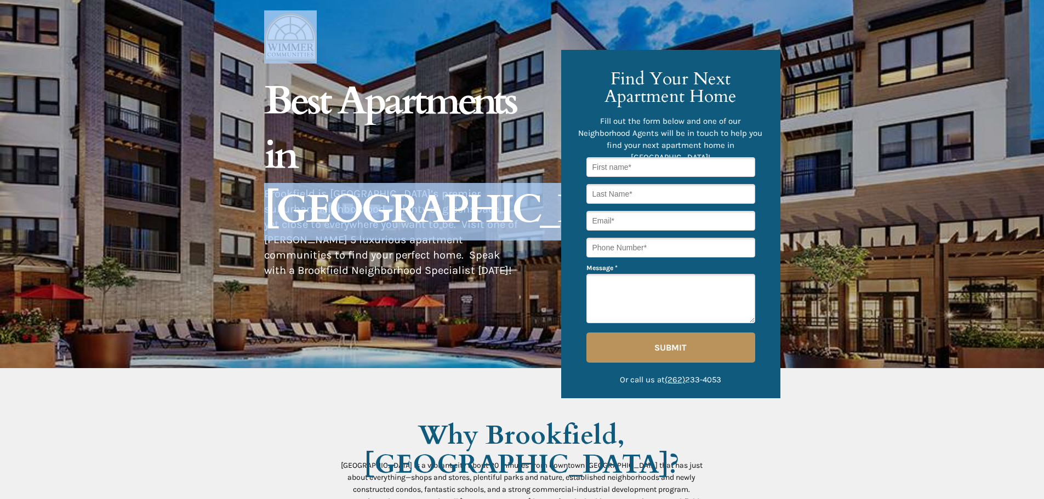
drag, startPoint x: 453, startPoint y: 280, endPoint x: 305, endPoint y: 158, distance: 192.3
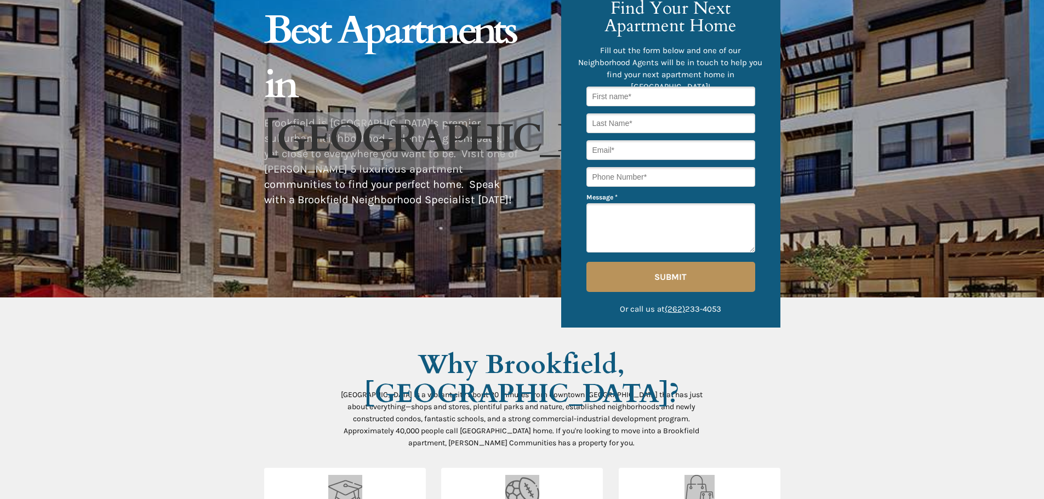
scroll to position [219, 0]
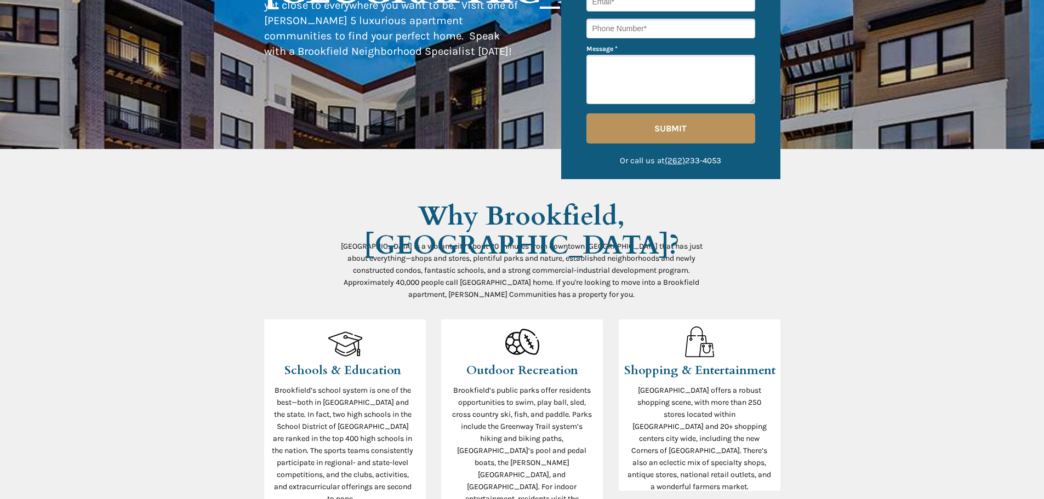
click at [416, 253] on p "[GEOGRAPHIC_DATA] is a vibrant city about 20 minutes from downtown [GEOGRAPHIC_…" at bounding box center [522, 270] width 362 height 60
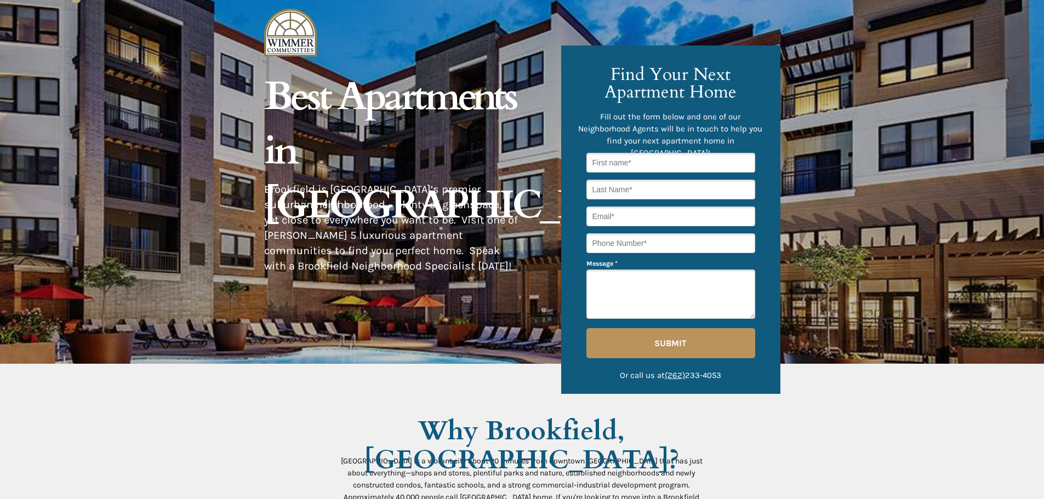
scroll to position [0, 0]
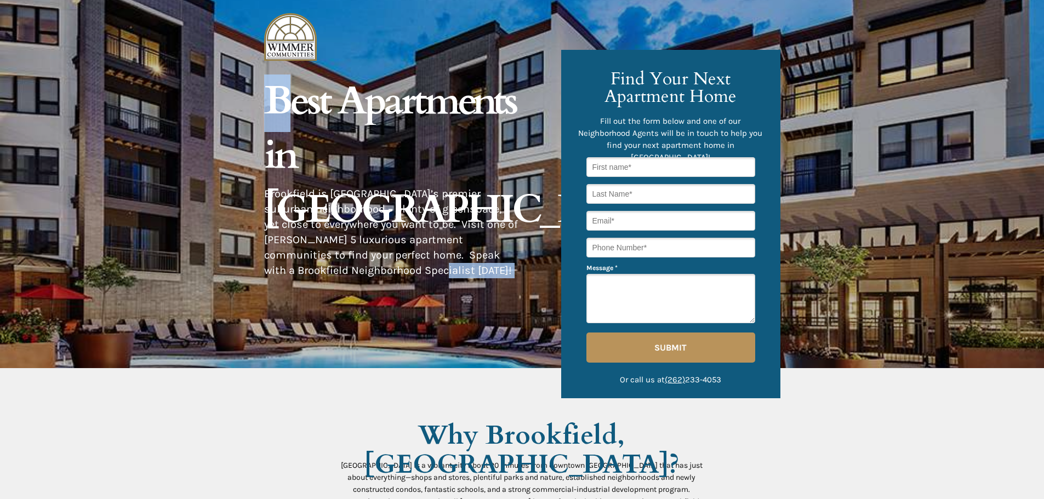
drag, startPoint x: 451, startPoint y: 275, endPoint x: 288, endPoint y: 108, distance: 233.2
click at [288, 0] on div "© 2021 [PERSON_NAME] Communities. All rights reserved. The [GEOGRAPHIC_DATA] ne…" at bounding box center [522, 0] width 516 height 0
click at [288, 108] on span "Best Apartments in [GEOGRAPHIC_DATA]" at bounding box center [468, 156] width 408 height 162
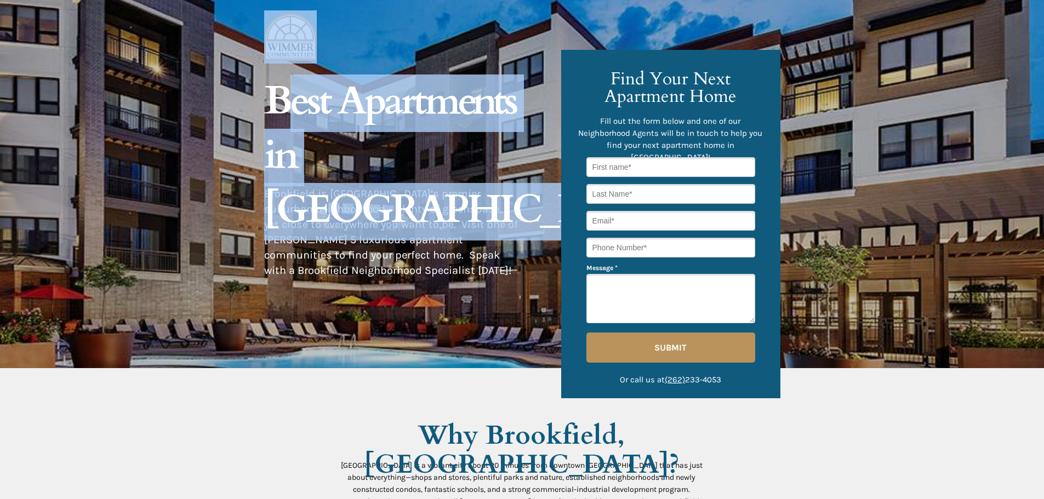
drag, startPoint x: 284, startPoint y: 106, endPoint x: 505, endPoint y: 286, distance: 285.1
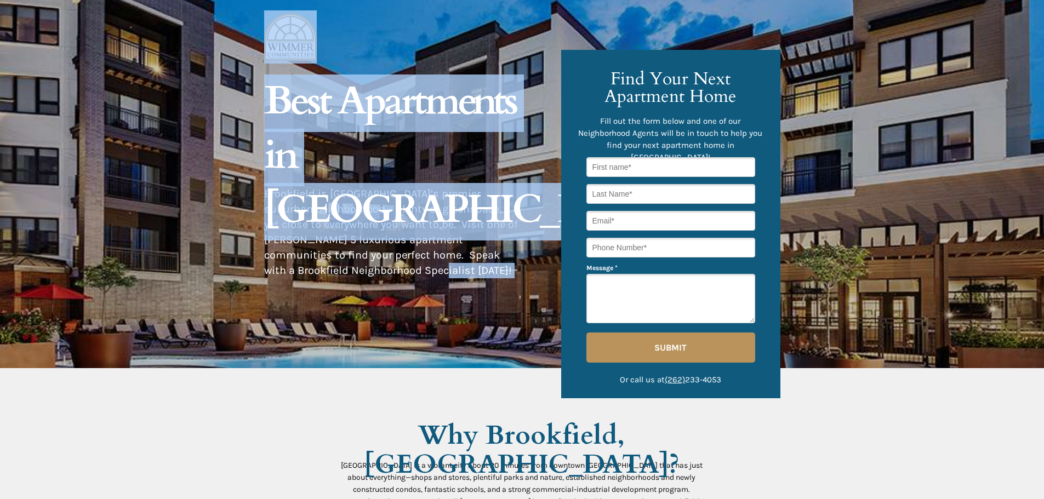
scroll to position [438, 0]
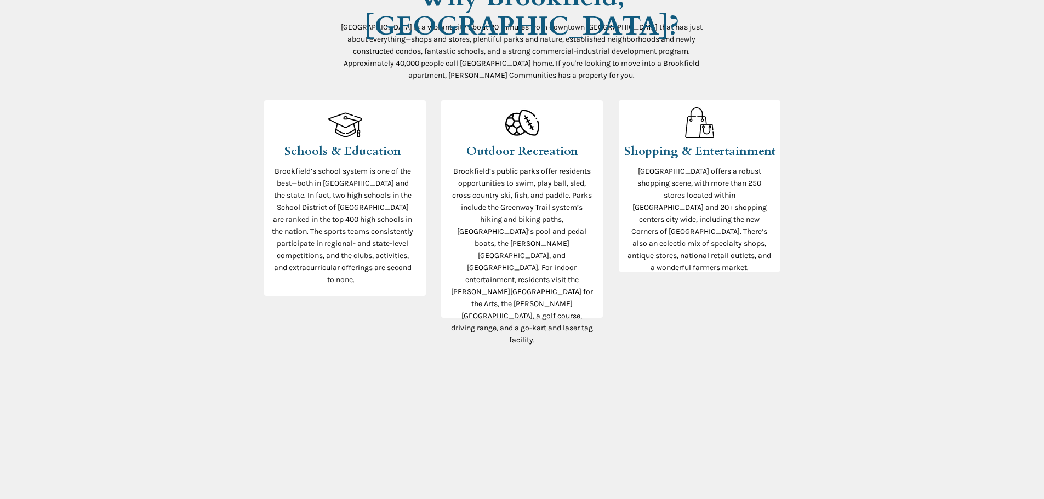
drag, startPoint x: 946, startPoint y: 299, endPoint x: 949, endPoint y: 312, distance: 13.0
click at [946, 299] on div at bounding box center [522, 231] width 1044 height 602
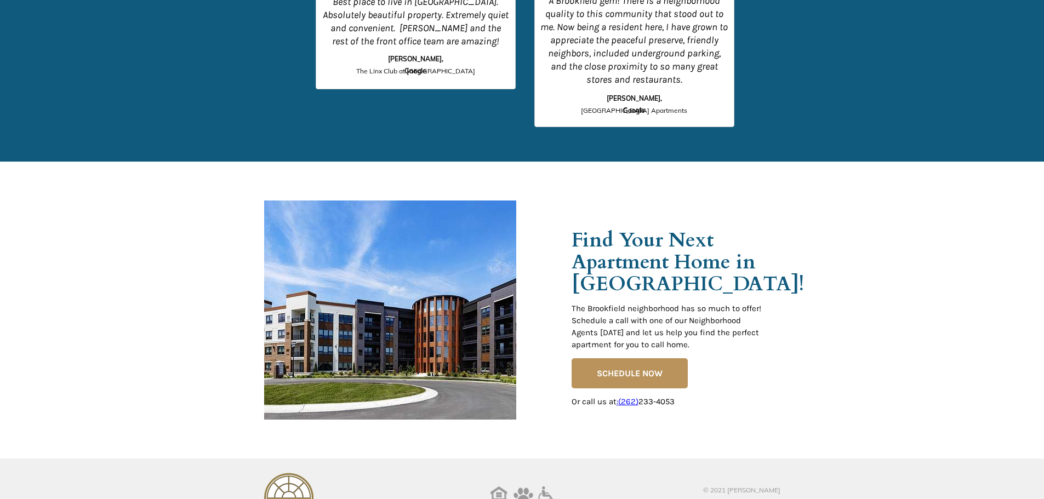
scroll to position [1709, 0]
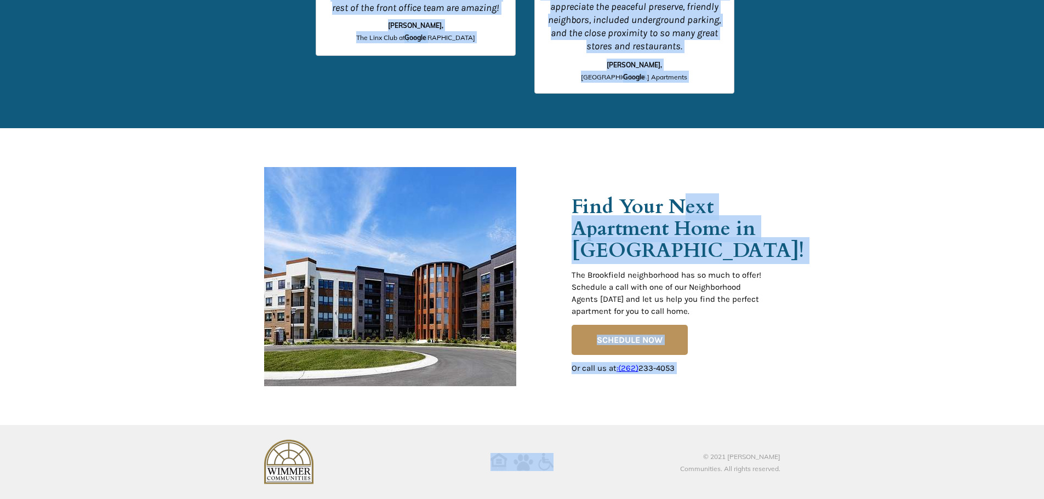
drag, startPoint x: 838, startPoint y: 349, endPoint x: 725, endPoint y: 214, distance: 175.8
click at [757, 223] on h3 "Find Your Next Apartment Home in [GEOGRAPHIC_DATA]!" at bounding box center [666, 230] width 190 height 66
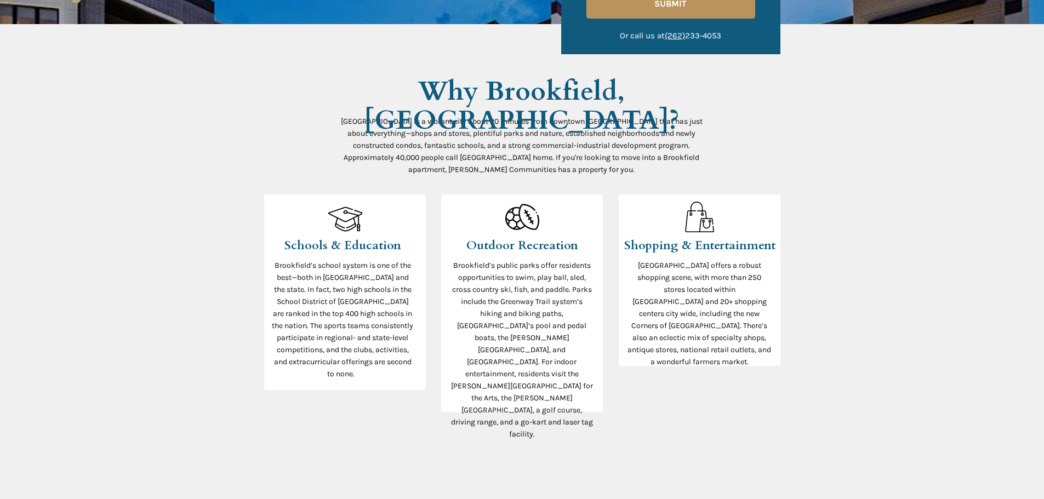
scroll to position [0, 0]
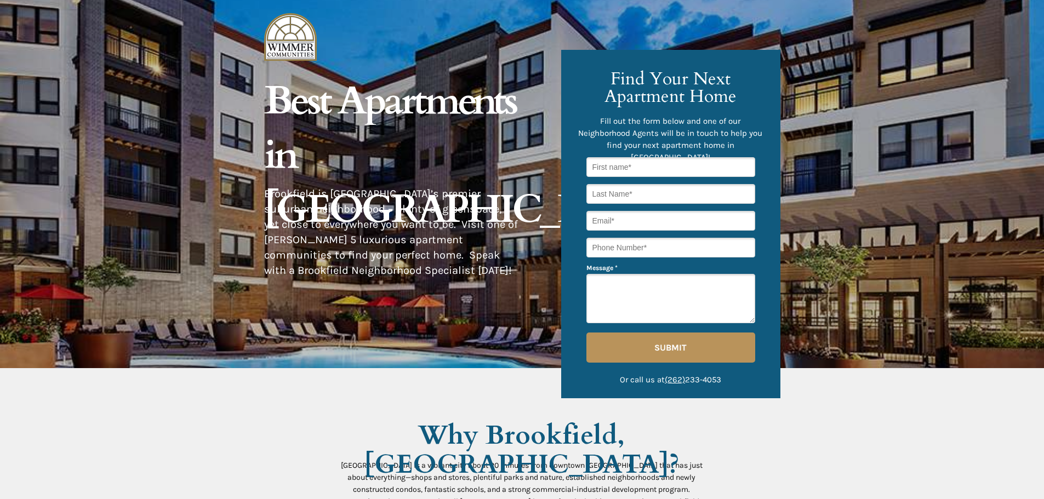
drag, startPoint x: 866, startPoint y: 344, endPoint x: 865, endPoint y: 233, distance: 111.2
drag, startPoint x: 888, startPoint y: 319, endPoint x: 884, endPoint y: 117, distance: 202.2
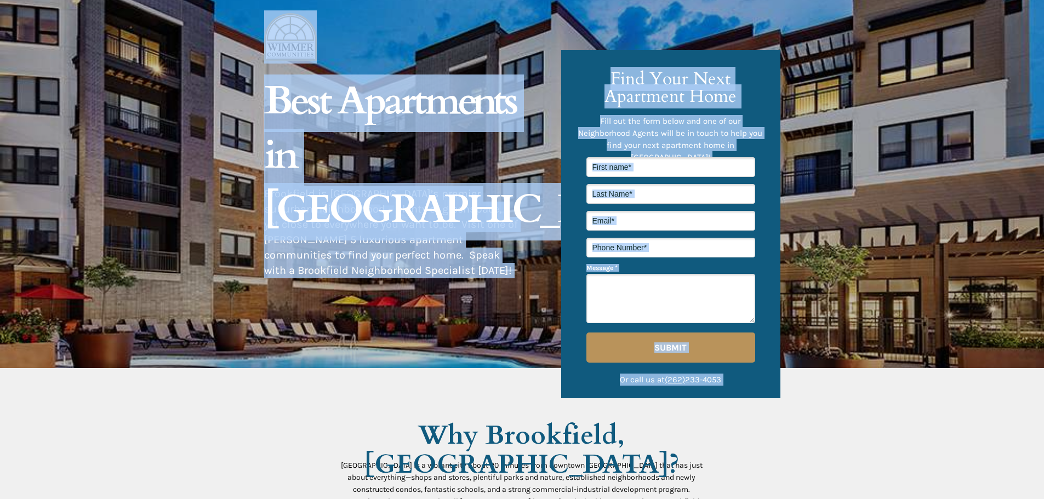
drag, startPoint x: 601, startPoint y: 62, endPoint x: 839, endPoint y: 368, distance: 387.6
click at [839, 368] on div at bounding box center [522, 184] width 1044 height 368
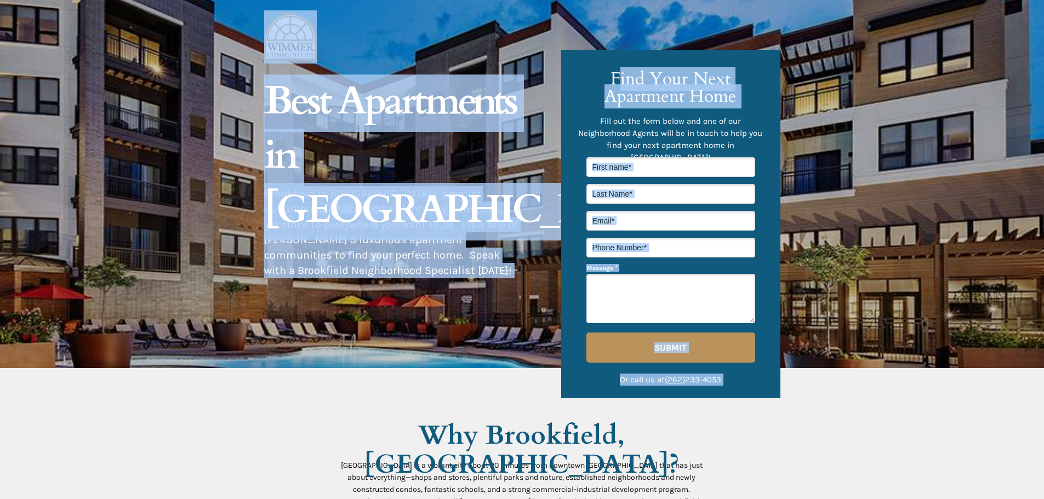
drag, startPoint x: 616, startPoint y: 72, endPoint x: 833, endPoint y: 342, distance: 346.4
click at [834, 342] on div at bounding box center [522, 184] width 1044 height 368
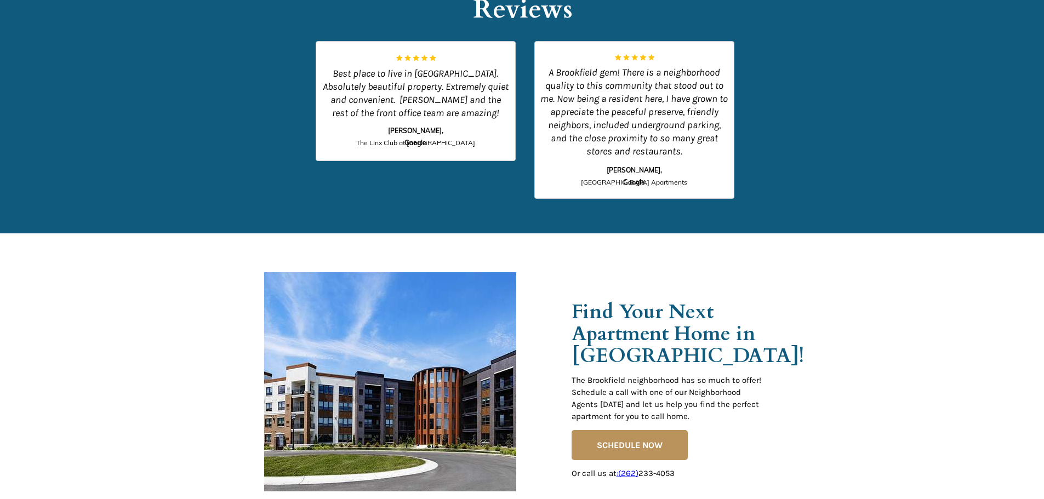
scroll to position [1490, 0]
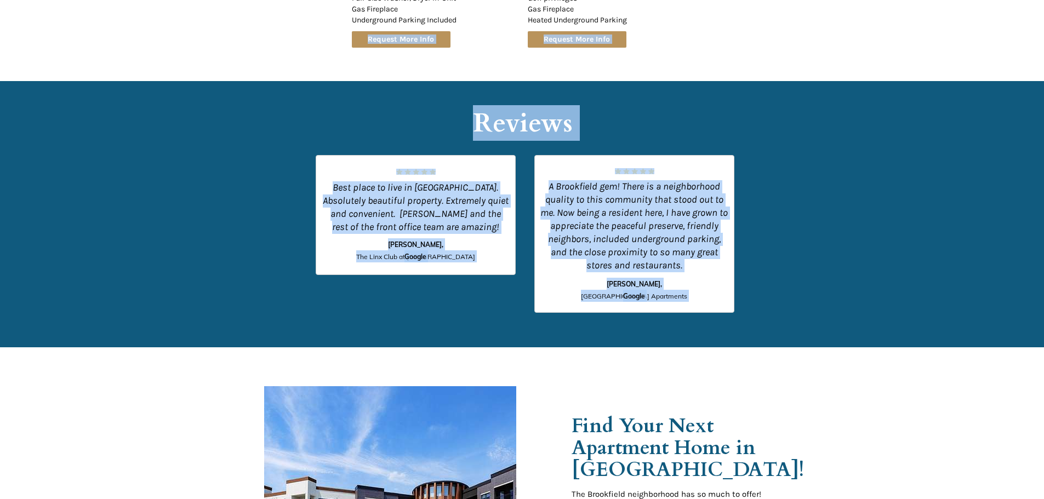
drag, startPoint x: 815, startPoint y: 290, endPoint x: 419, endPoint y: 115, distance: 433.2
click at [451, 115] on h2 "Reviews" at bounding box center [522, 124] width 351 height 29
drag, startPoint x: 580, startPoint y: 152, endPoint x: 796, endPoint y: 275, distance: 248.3
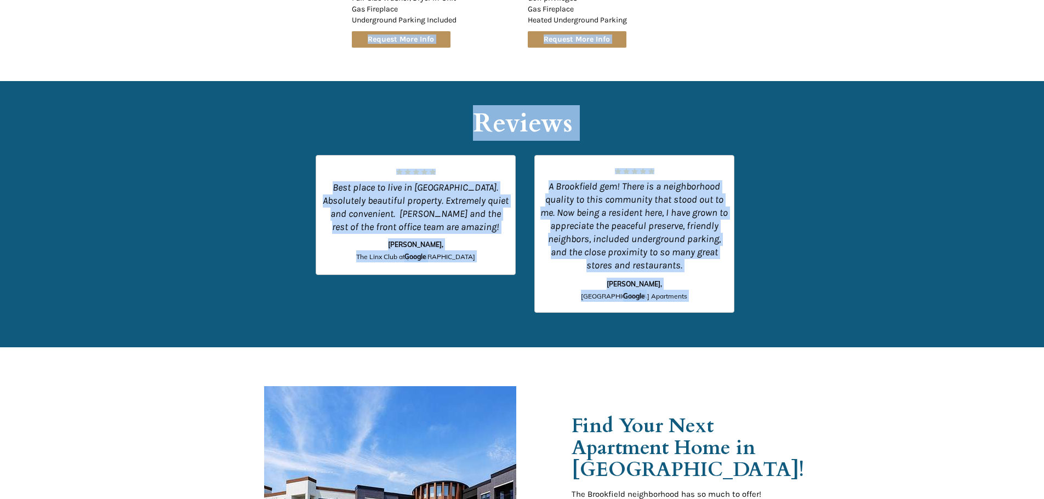
click at [796, 276] on div at bounding box center [522, 214] width 1044 height 266
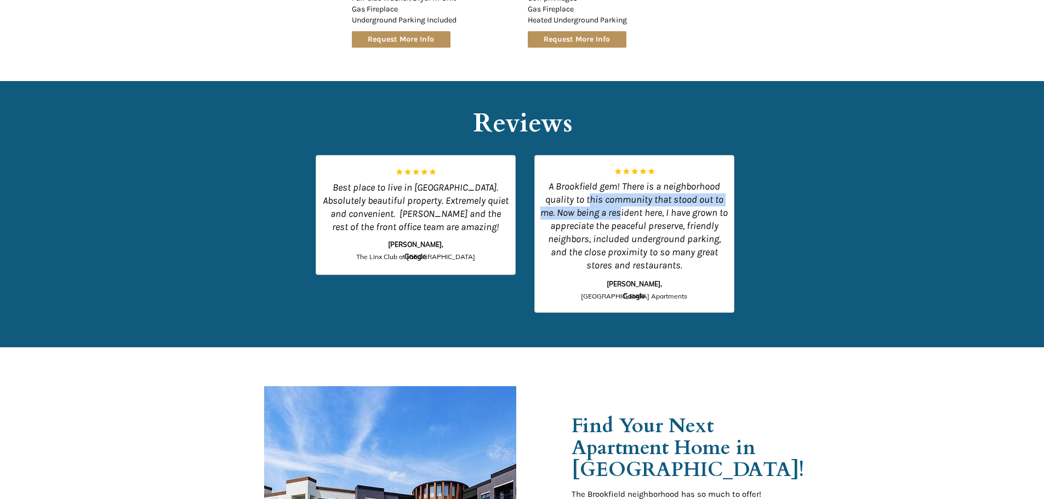
drag, startPoint x: 599, startPoint y: 199, endPoint x: 591, endPoint y: 195, distance: 8.8
click at [591, 195] on span "A Brookfield gem! There is a neighborhood quality to this community that stood …" at bounding box center [633, 225] width 187 height 91
click at [618, 208] on span "A Brookfield gem! There is a neighborhood quality to this community that stood …" at bounding box center [633, 225] width 187 height 91
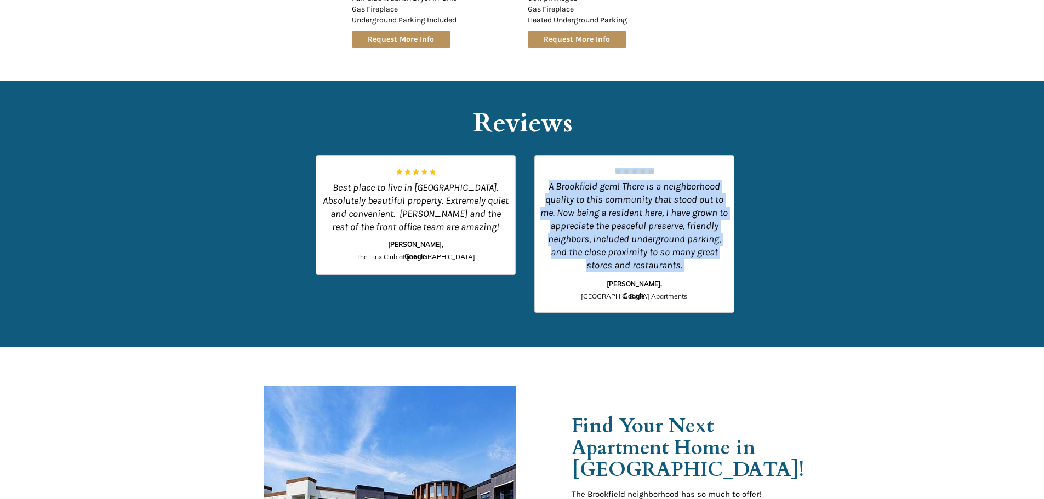
click at [618, 208] on span "A Brookfield gem! There is a neighborhood quality to this community that stood …" at bounding box center [633, 225] width 187 height 91
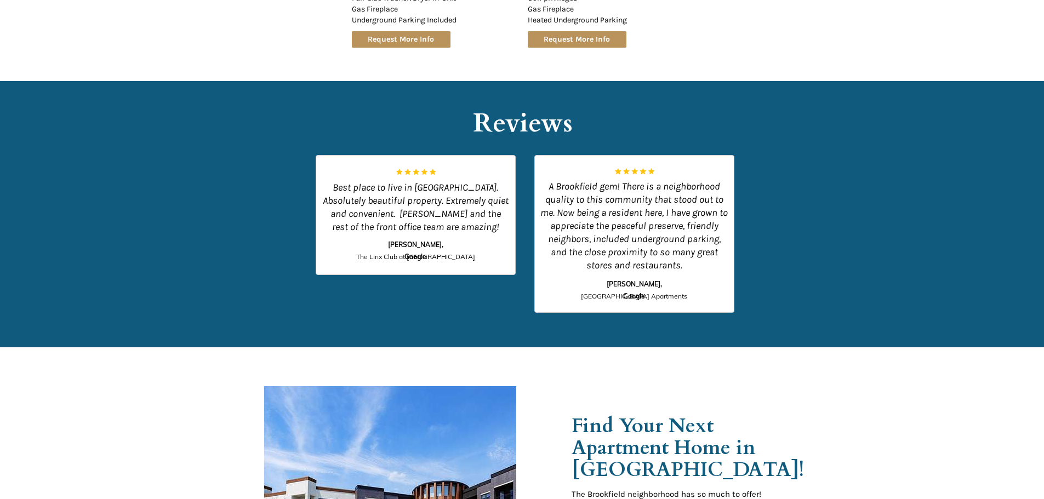
click at [787, 262] on div at bounding box center [522, 214] width 1044 height 266
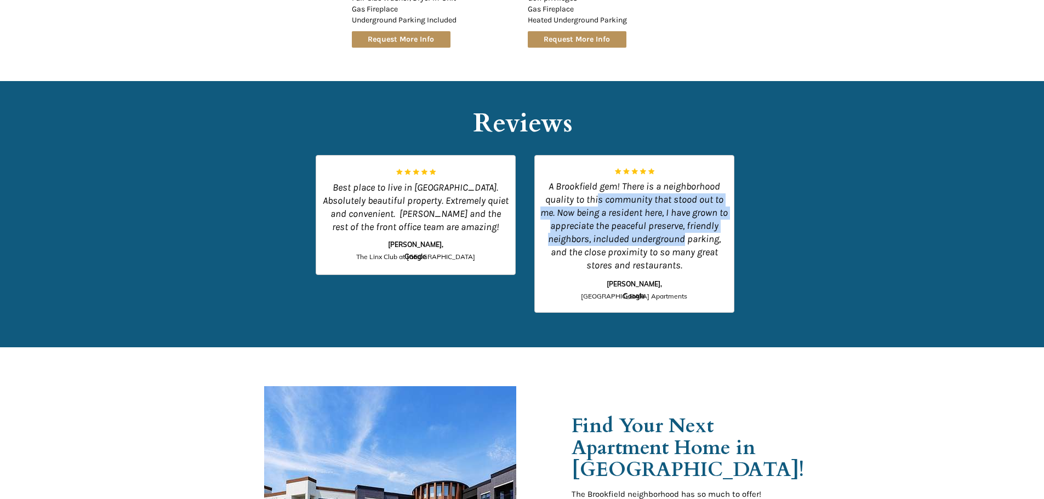
drag, startPoint x: 682, startPoint y: 245, endPoint x: 599, endPoint y: 202, distance: 92.6
click at [599, 203] on p "A Brookfield gem! There is a neighborhood quality to this community that stood …" at bounding box center [634, 226] width 188 height 92
click at [599, 202] on span "A Brookfield gem! There is a neighborhood quality to this community that stood …" at bounding box center [633, 225] width 187 height 91
drag, startPoint x: 593, startPoint y: 199, endPoint x: 704, endPoint y: 267, distance: 130.3
click at [704, 267] on p "A Brookfield gem! There is a neighborhood quality to this community that stood …" at bounding box center [634, 226] width 188 height 92
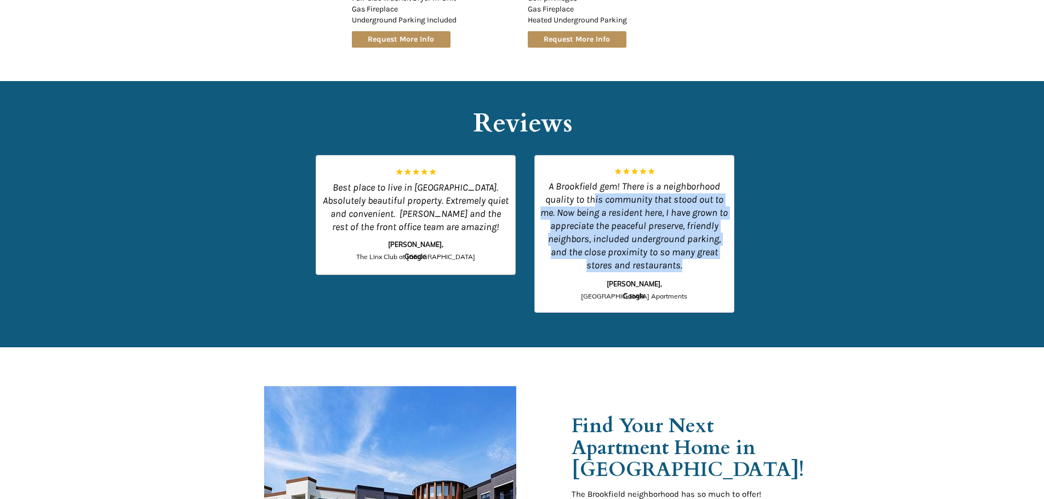
click at [704, 267] on p "A Brookfield gem! There is a neighborhood quality to this community that stood …" at bounding box center [634, 226] width 188 height 92
drag, startPoint x: 677, startPoint y: 250, endPoint x: 582, endPoint y: 206, distance: 104.4
click at [582, 206] on p "A Brookfield gem! There is a neighborhood quality to this community that stood …" at bounding box center [634, 226] width 188 height 92
click at [582, 206] on span "A Brookfield gem! There is a neighborhood quality to this community that stood …" at bounding box center [633, 225] width 187 height 91
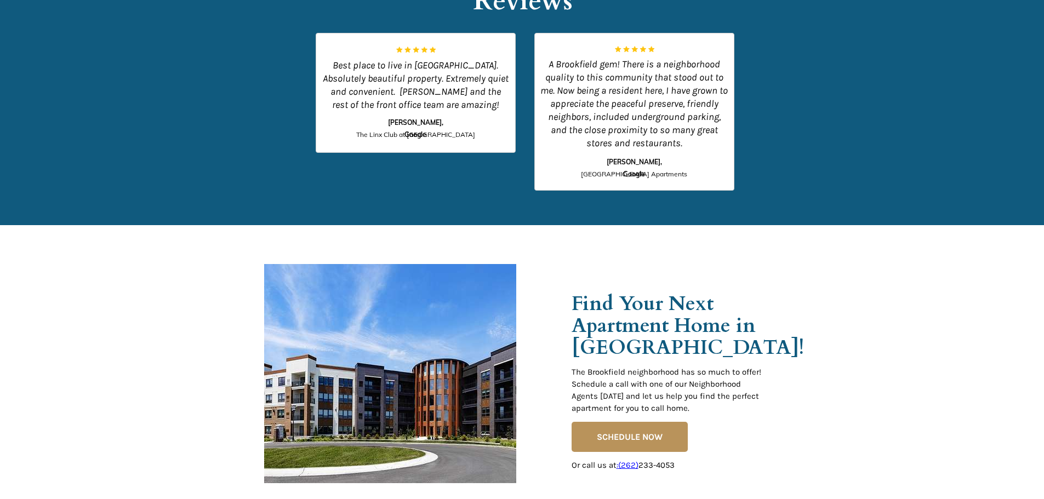
scroll to position [1709, 0]
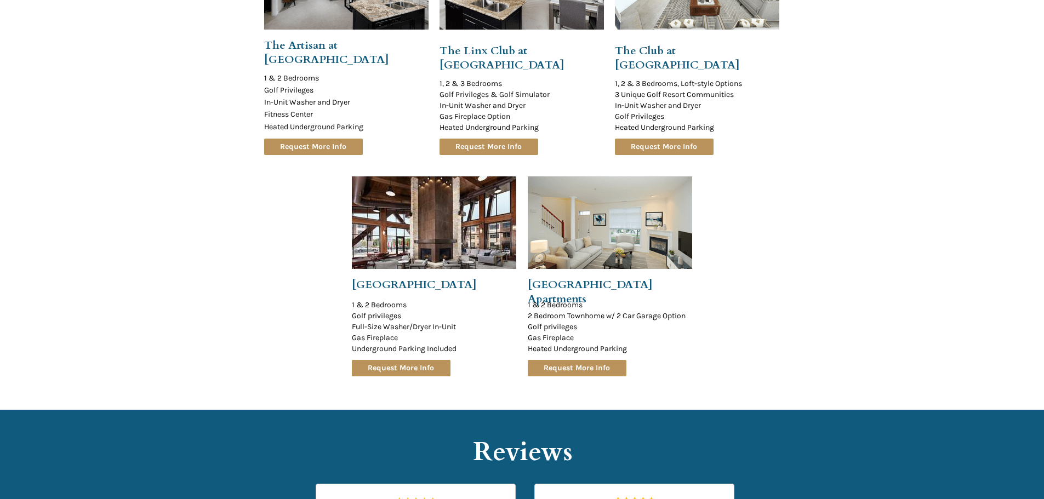
click at [821, 340] on div at bounding box center [522, 117] width 1044 height 585
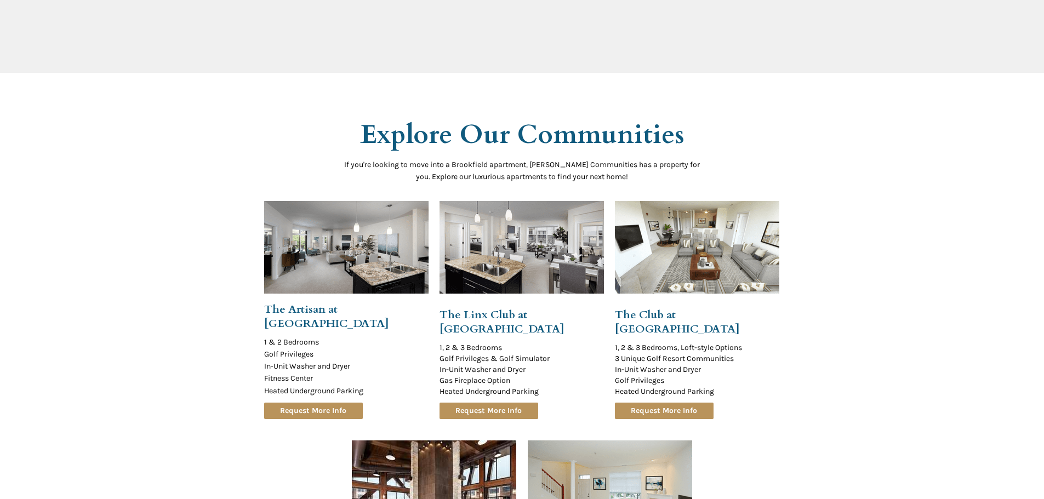
scroll to position [888, 0]
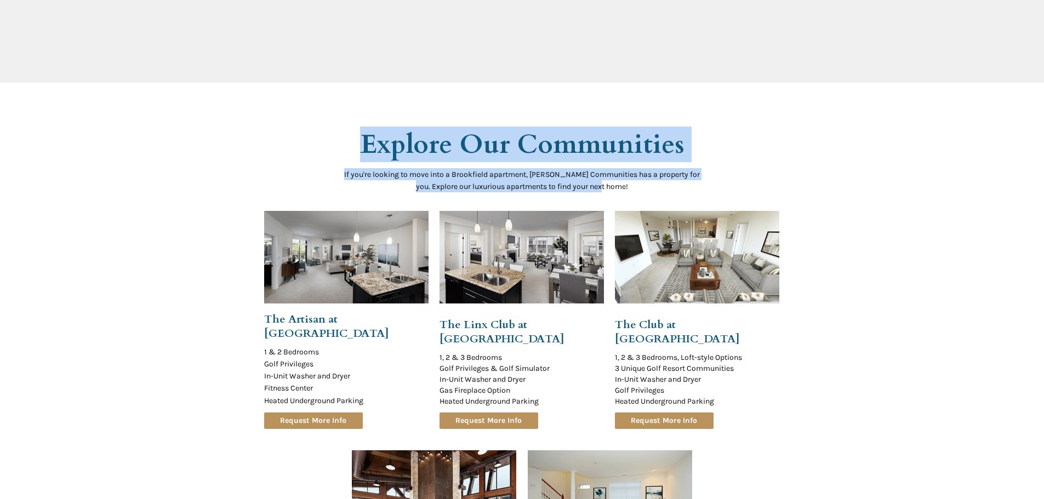
drag, startPoint x: 658, startPoint y: 193, endPoint x: 367, endPoint y: 131, distance: 298.1
click at [367, 131] on span "Explore Our Communities" at bounding box center [522, 145] width 324 height 36
drag, startPoint x: 376, startPoint y: 135, endPoint x: 668, endPoint y: 194, distance: 298.5
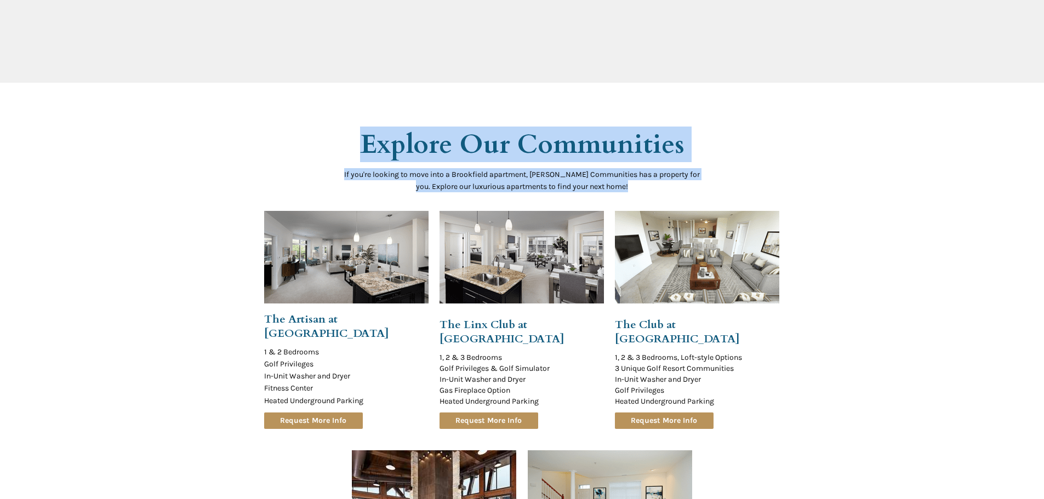
click at [664, 192] on p "If you're looking to move into a Brookfield apartment, [PERSON_NAME] Communitie…" at bounding box center [522, 180] width 362 height 24
drag, startPoint x: 650, startPoint y: 186, endPoint x: 361, endPoint y: 139, distance: 293.0
click at [366, 141] on span "Explore Our Communities" at bounding box center [522, 145] width 324 height 36
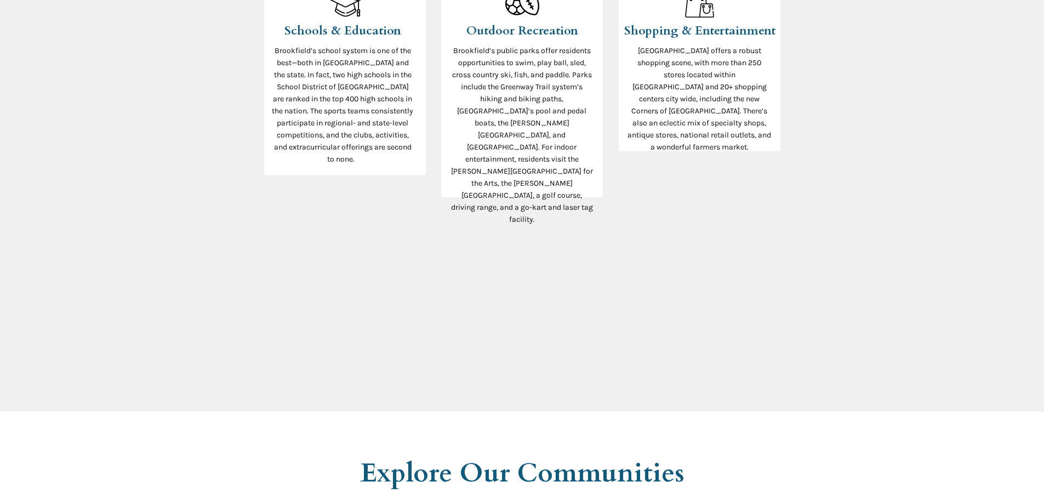
drag, startPoint x: 900, startPoint y: 312, endPoint x: 768, endPoint y: 261, distance: 140.8
click at [899, 312] on div at bounding box center [522, 110] width 1044 height 602
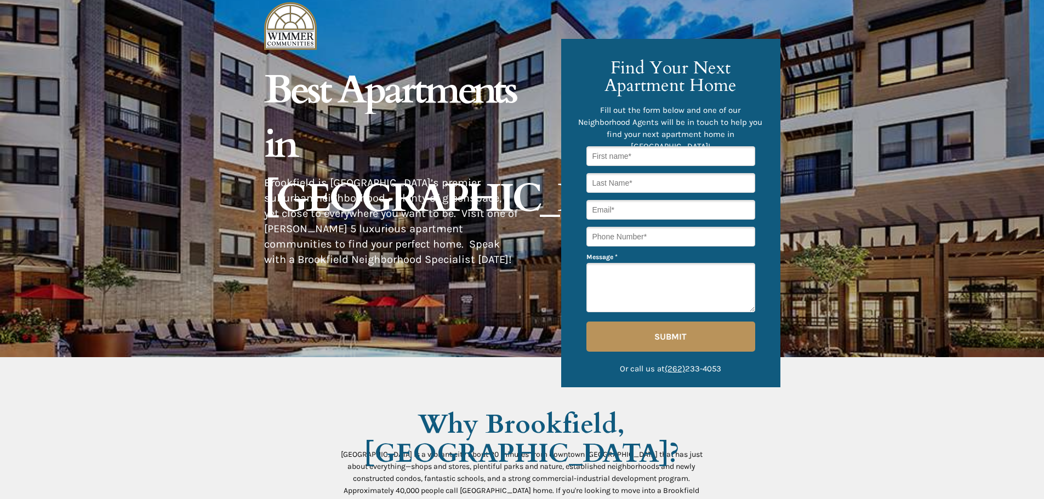
scroll to position [0, 0]
